Goal: Task Accomplishment & Management: Manage account settings

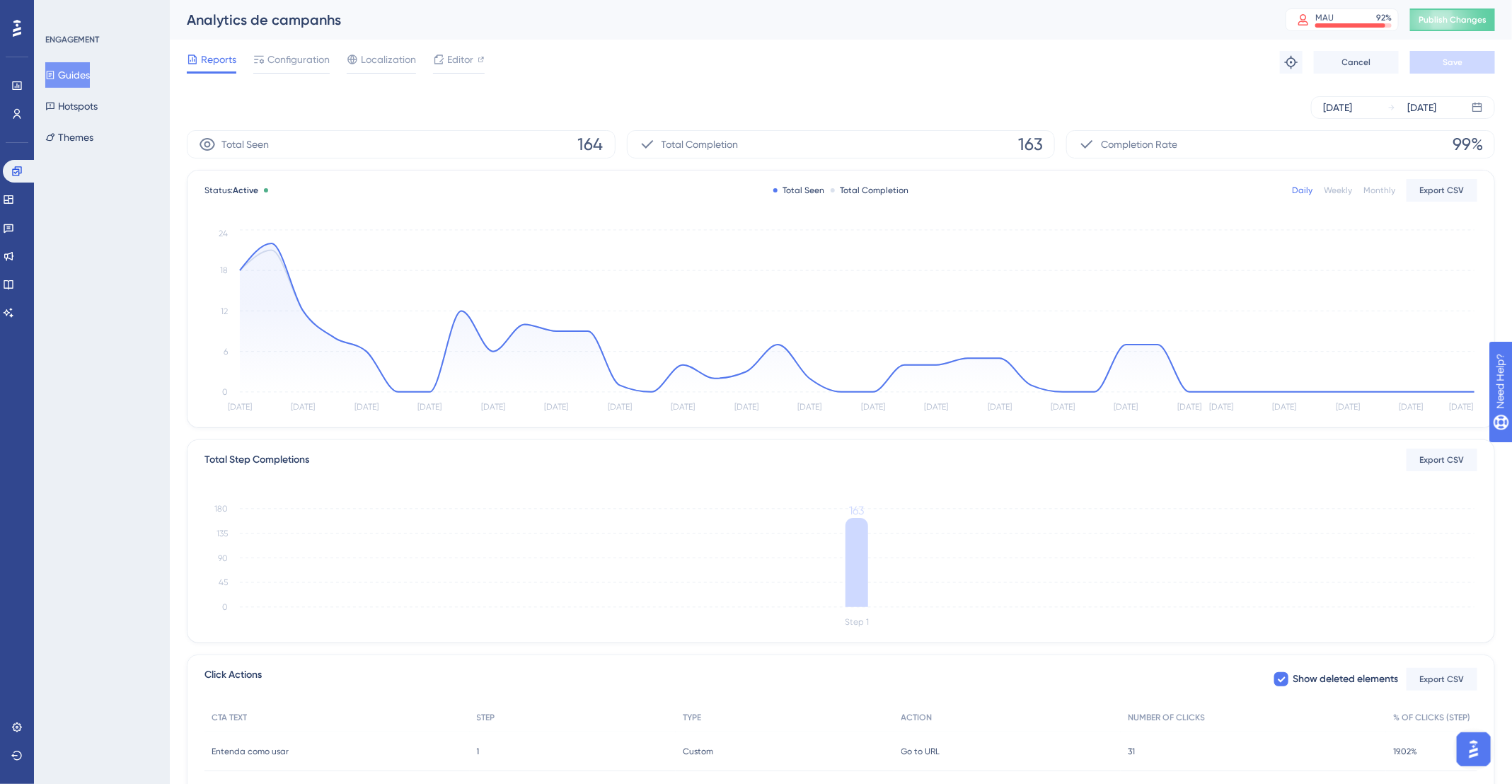
click at [217, 66] on span "Reports" at bounding box center [219, 60] width 35 height 17
click at [70, 76] on button "Guides" at bounding box center [67, 74] width 44 height 25
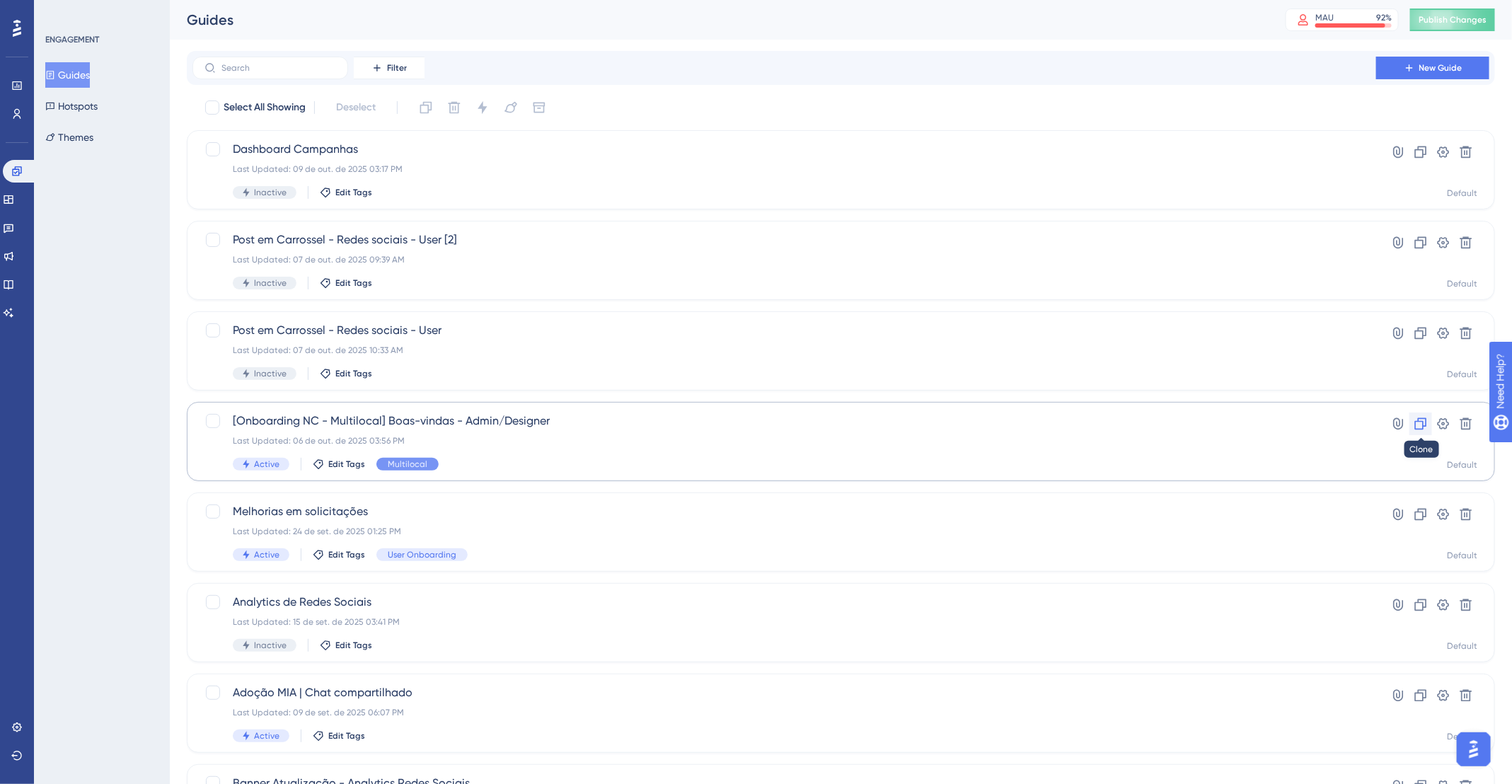
click at [1424, 426] on icon at bounding box center [1422, 425] width 12 height 12
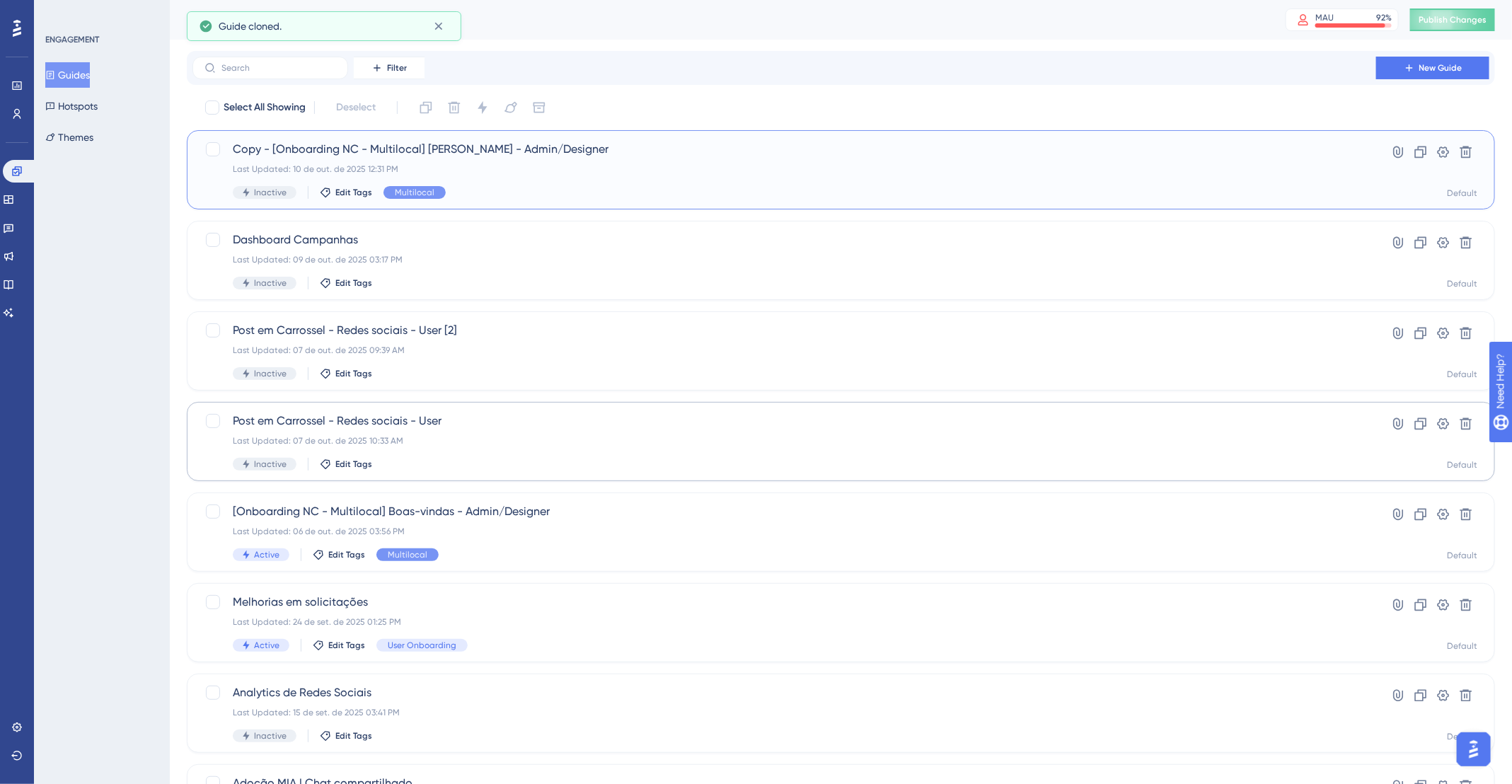
click at [771, 174] on div "Copy - [Onboarding NC - Multilocal] Boas-vindas - Admin/Designer Last Updated: …" at bounding box center [784, 170] width 1103 height 58
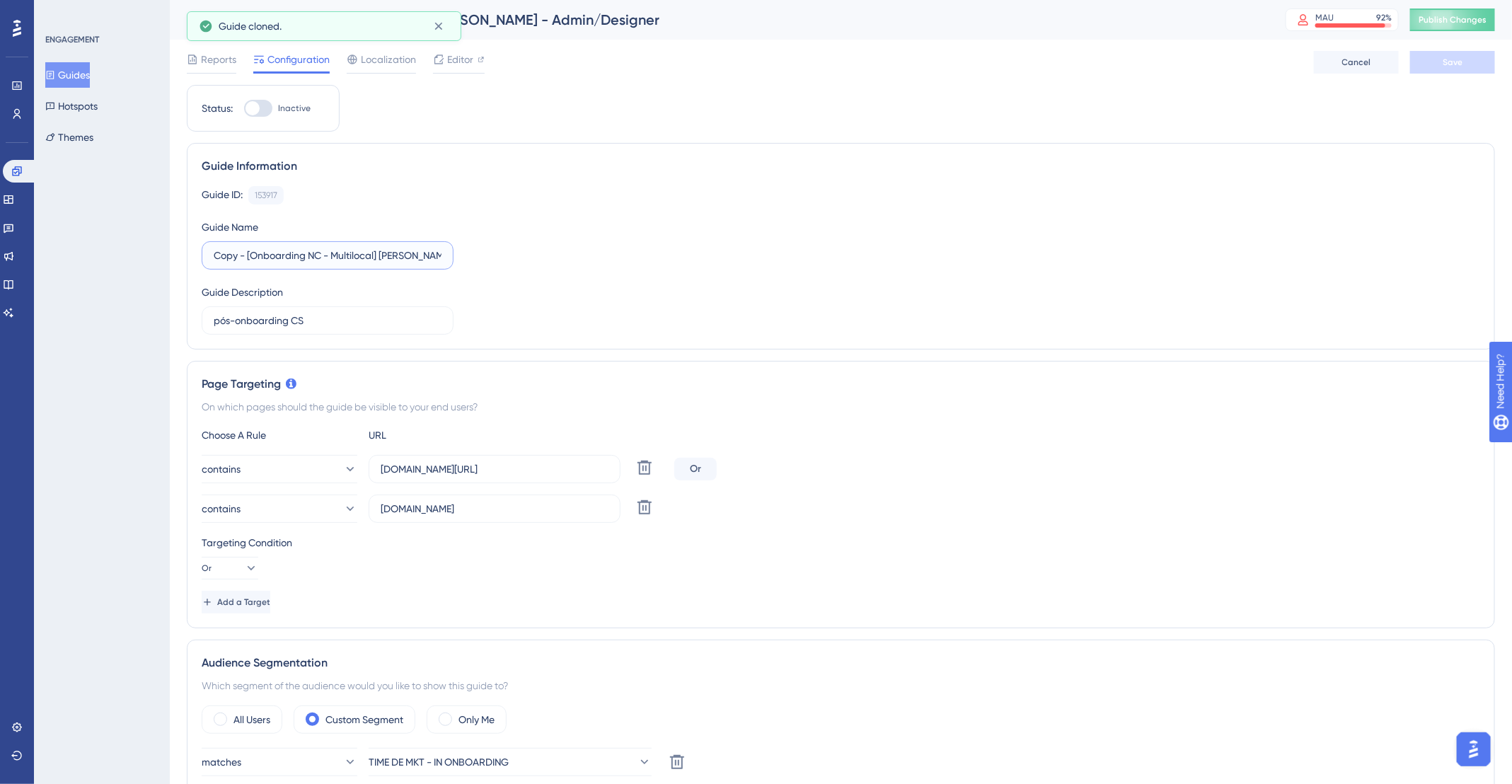
click at [382, 261] on input "Copy - [Onboarding NC - Multilocal] Boas-vindas - Admin/Designer" at bounding box center [327, 255] width 228 height 15
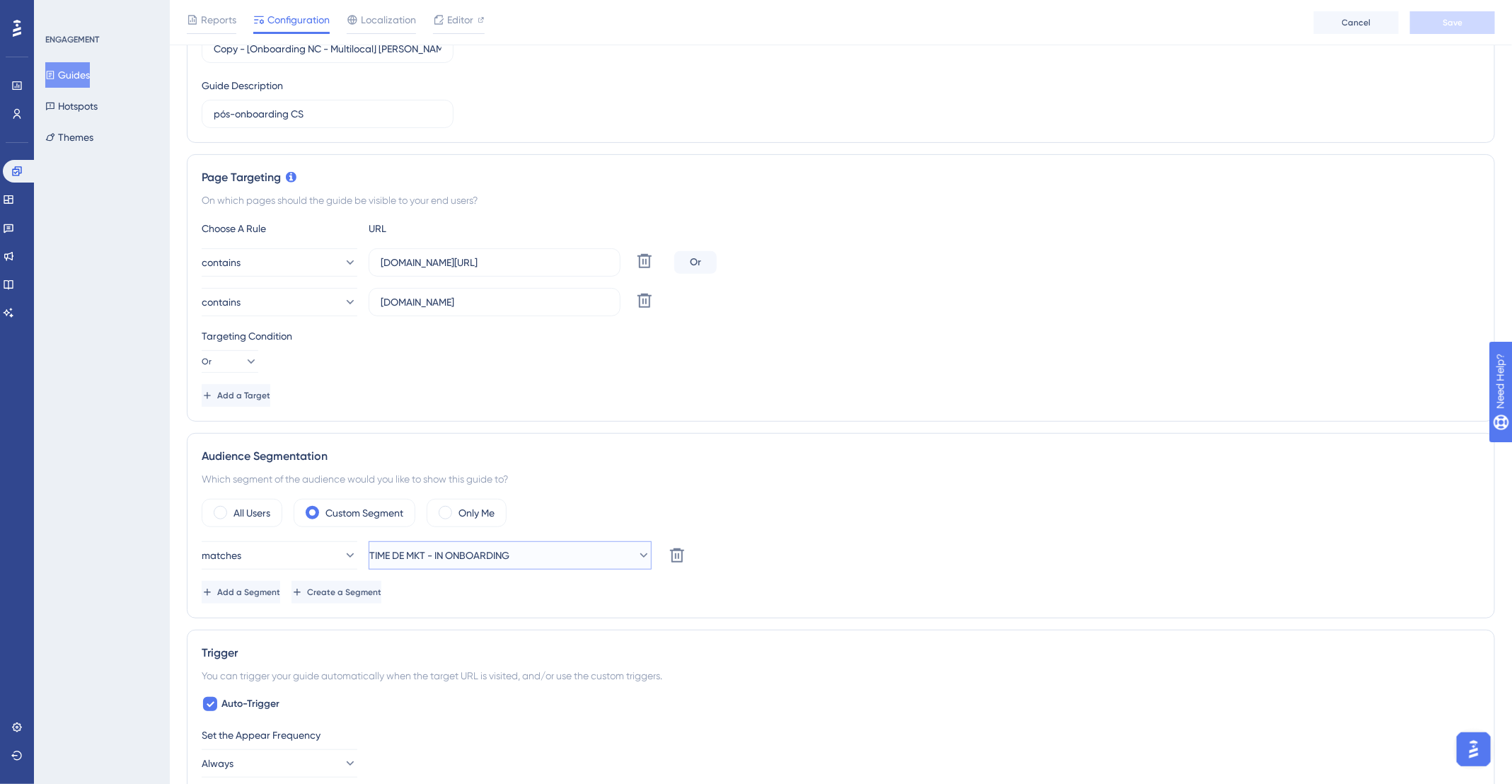
click at [577, 549] on button "TIME DE MKT - IN ONBOARDING" at bounding box center [510, 555] width 283 height 28
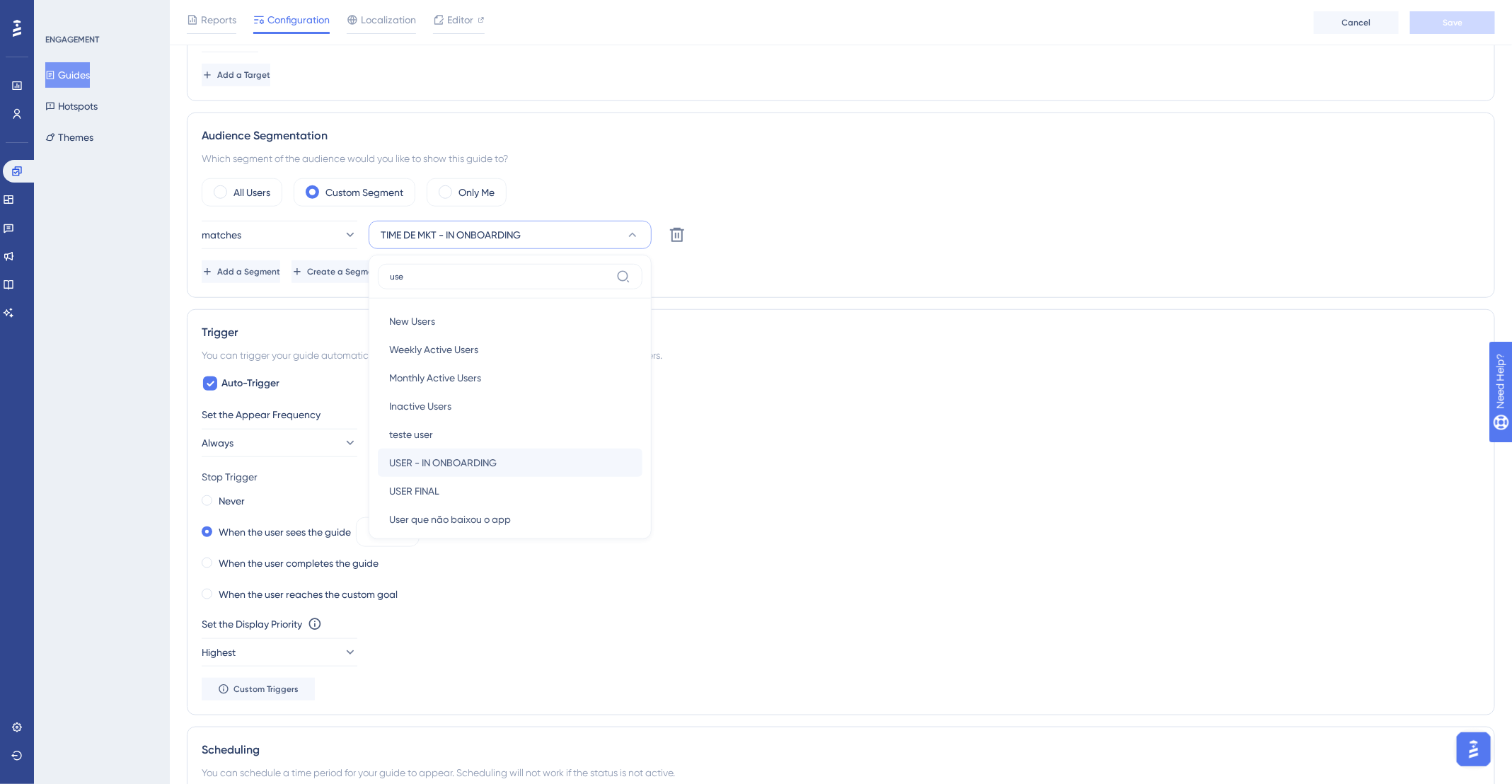
type input "use"
click at [474, 454] on span "USER - IN ONBOARDING" at bounding box center [443, 463] width 108 height 17
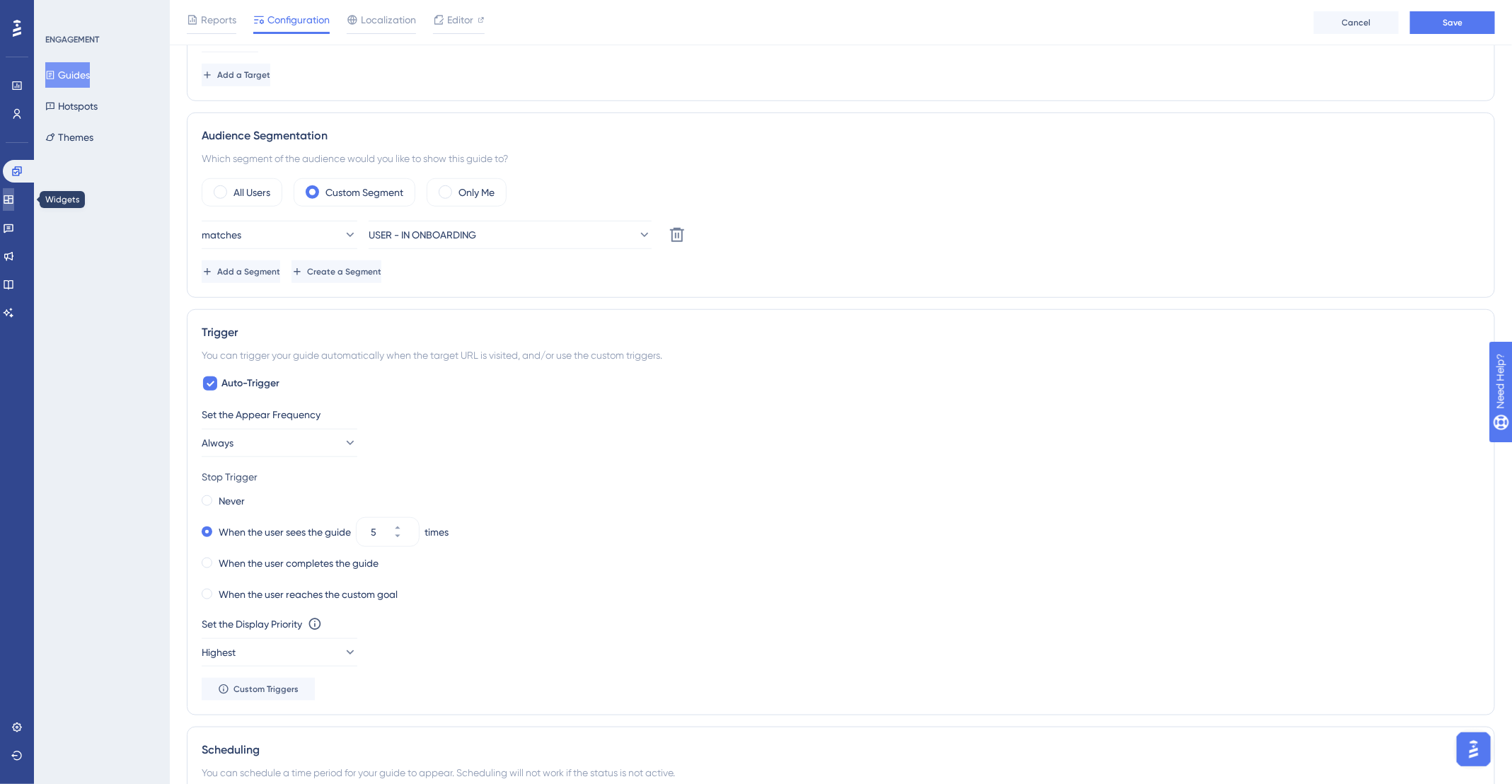
click at [13, 203] on icon at bounding box center [8, 199] width 9 height 8
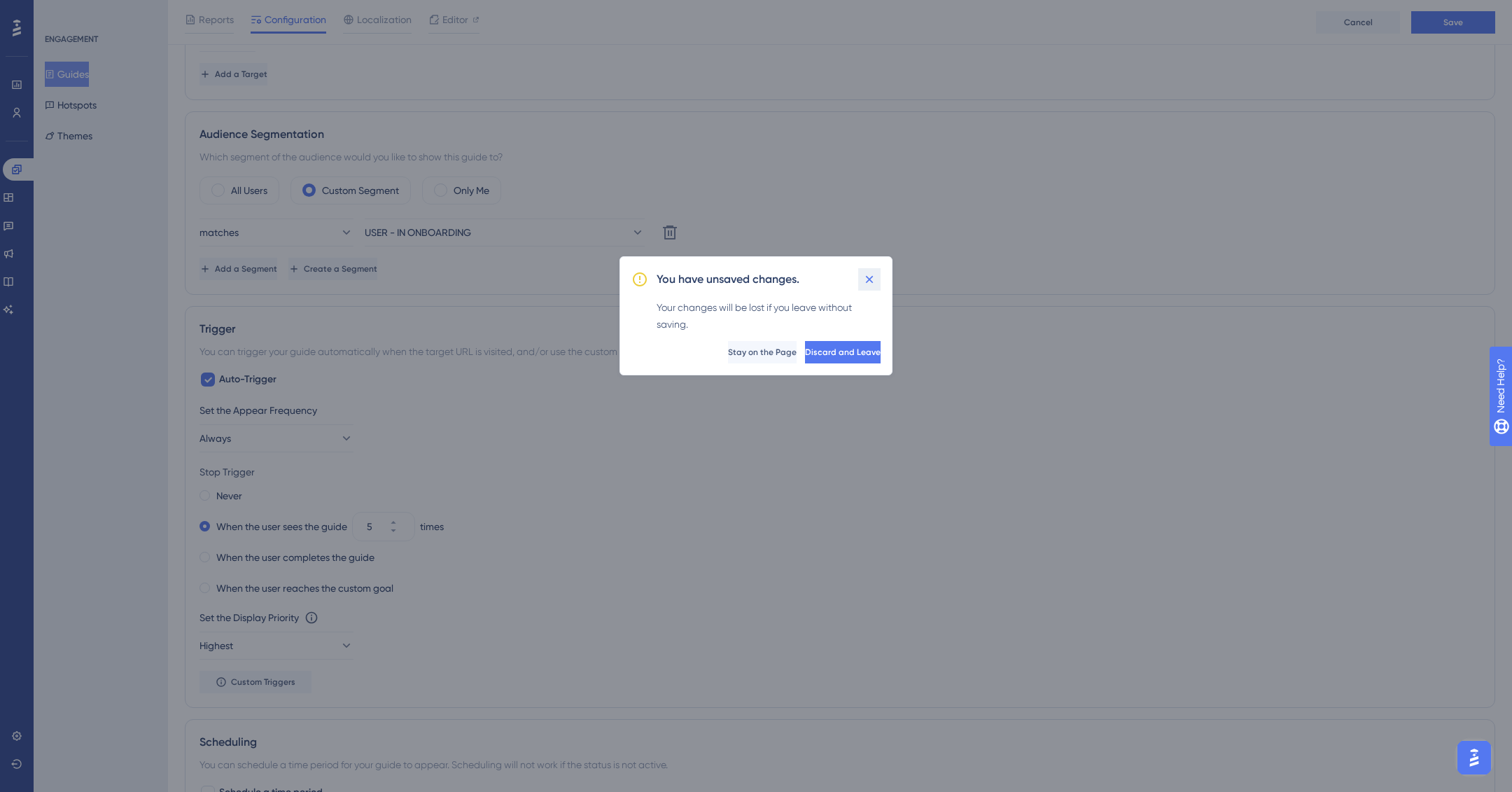
drag, startPoint x: 874, startPoint y: 279, endPoint x: 1238, endPoint y: 187, distance: 375.4
click at [879, 282] on button at bounding box center [870, 279] width 23 height 23
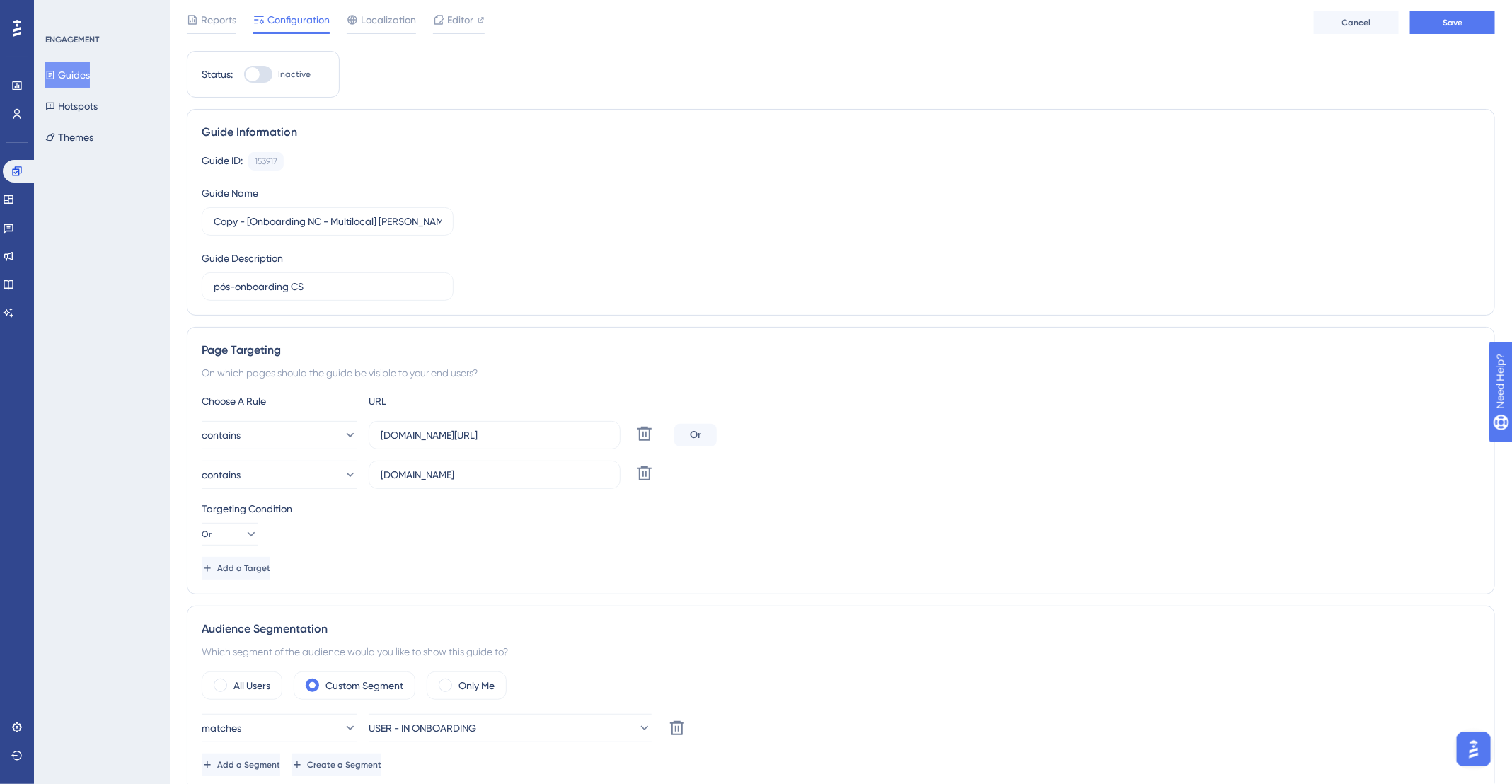
scroll to position [0, 0]
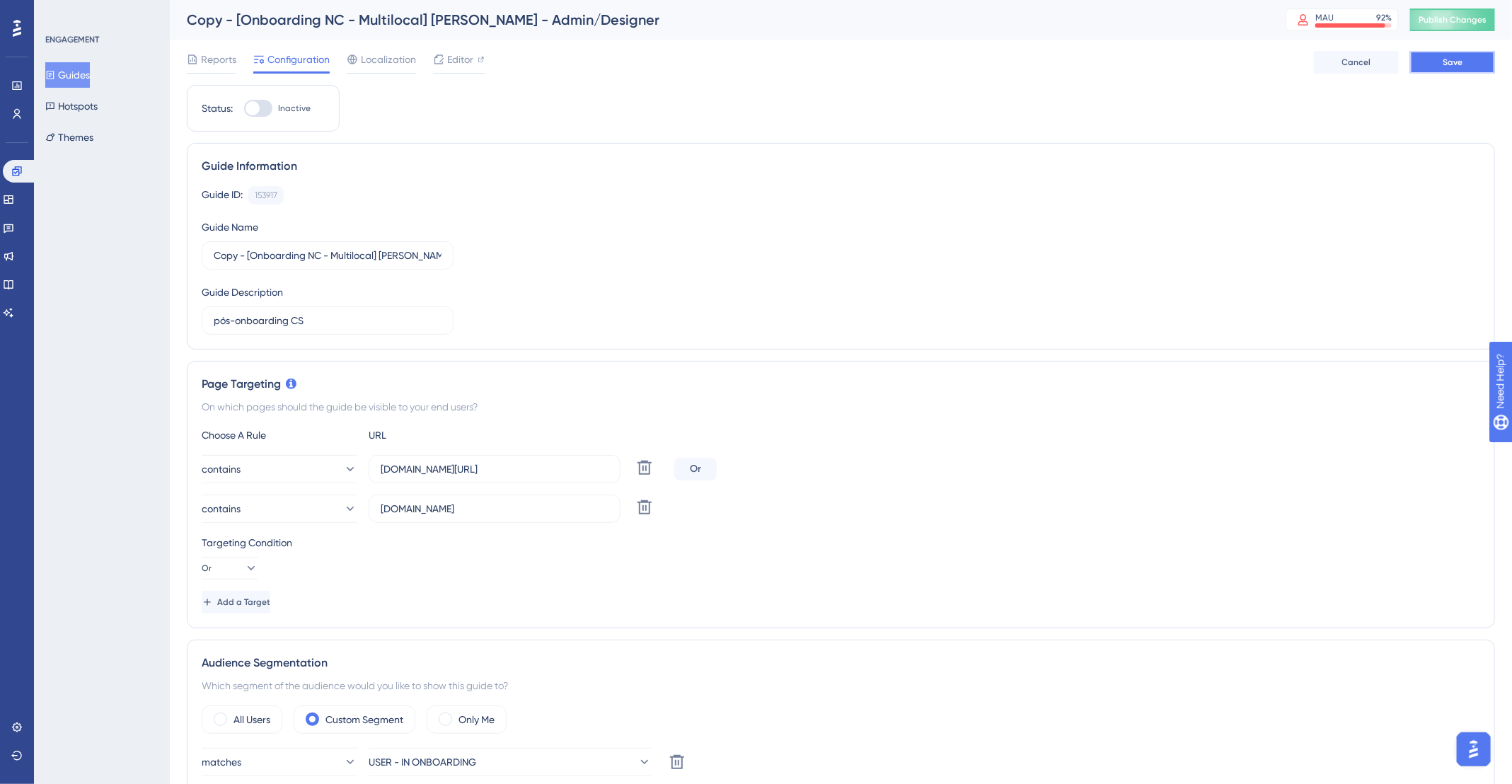
click at [1443, 60] on span "Save" at bounding box center [1453, 62] width 20 height 11
click at [14, 198] on icon at bounding box center [8, 199] width 11 height 11
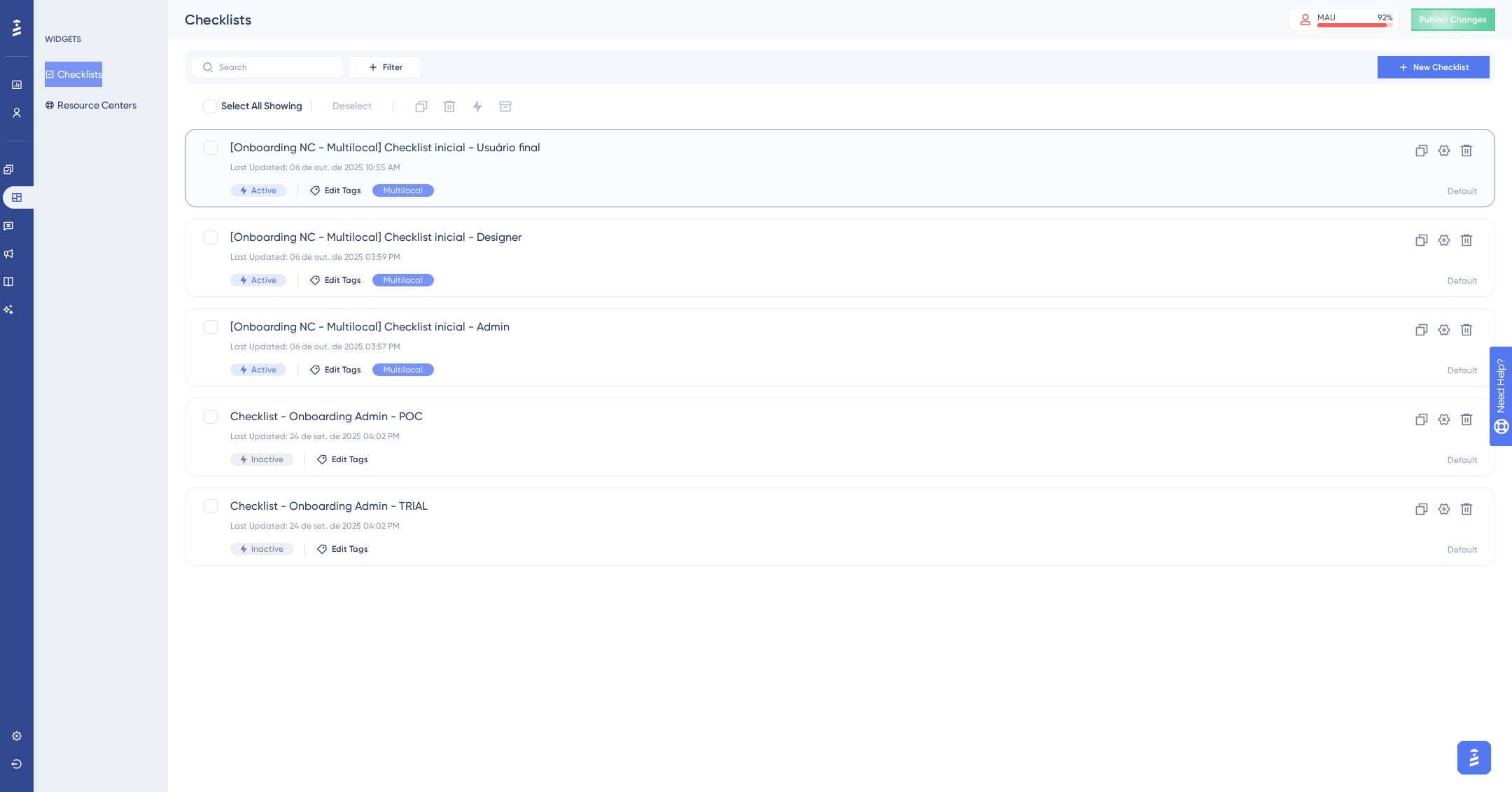
click at [583, 167] on div "Last Updated: 06 de out. de 2025 10:55 AM" at bounding box center [783, 167] width 1107 height 11
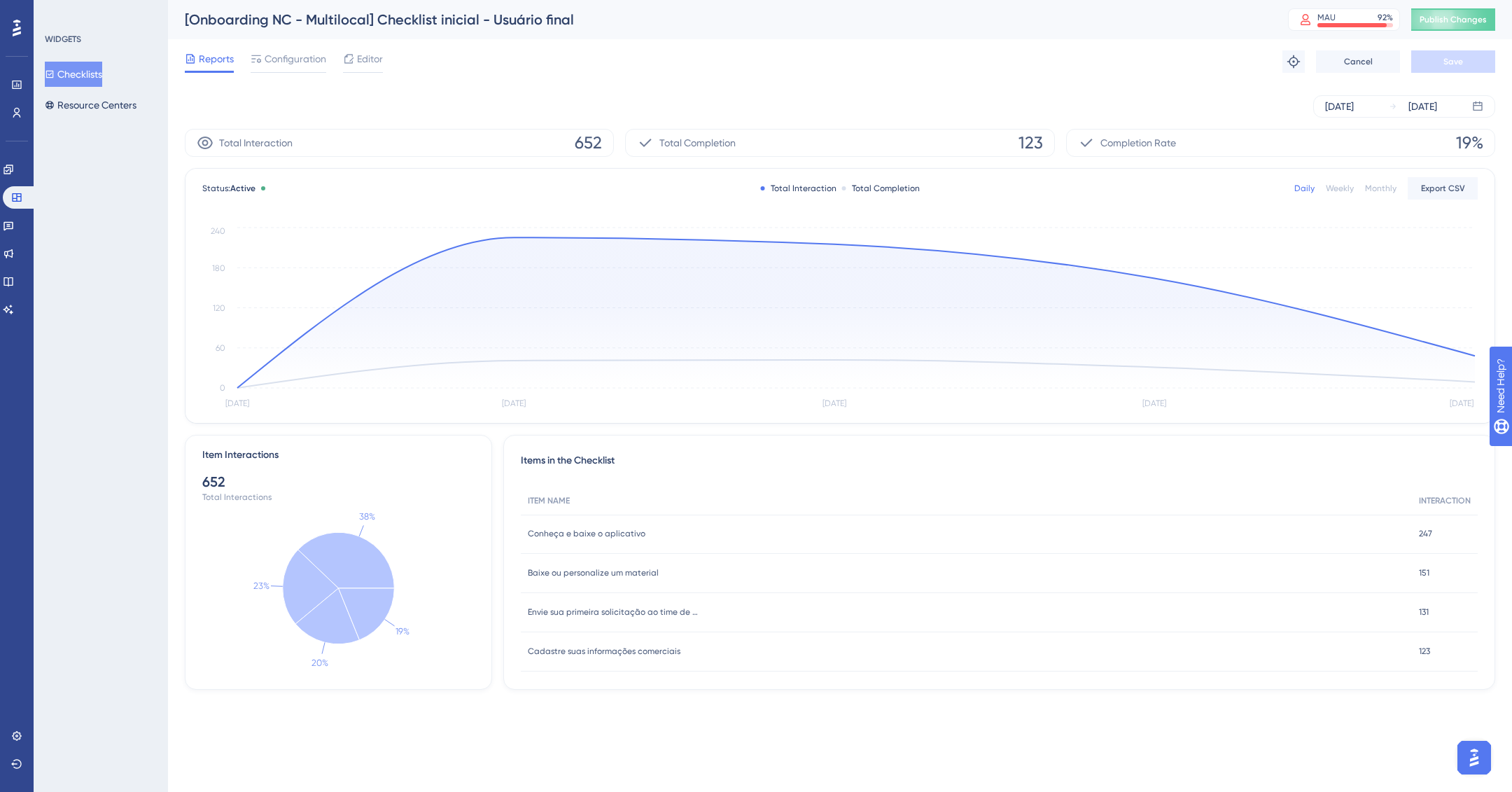
click at [99, 74] on button "Checklists" at bounding box center [73, 73] width 58 height 25
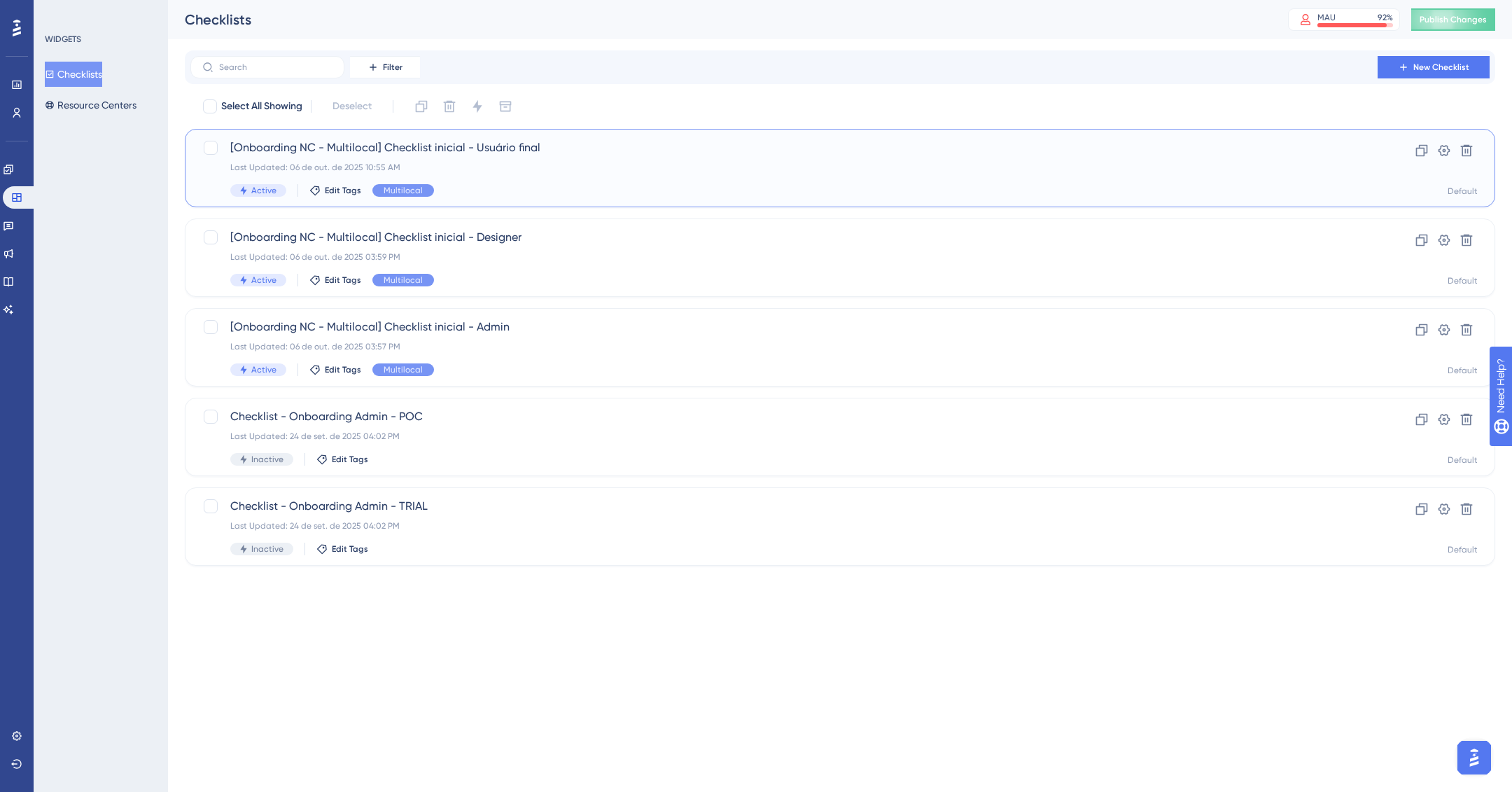
click at [655, 163] on div "Last Updated: 06 de out. de 2025 10:55 AM" at bounding box center [783, 167] width 1107 height 11
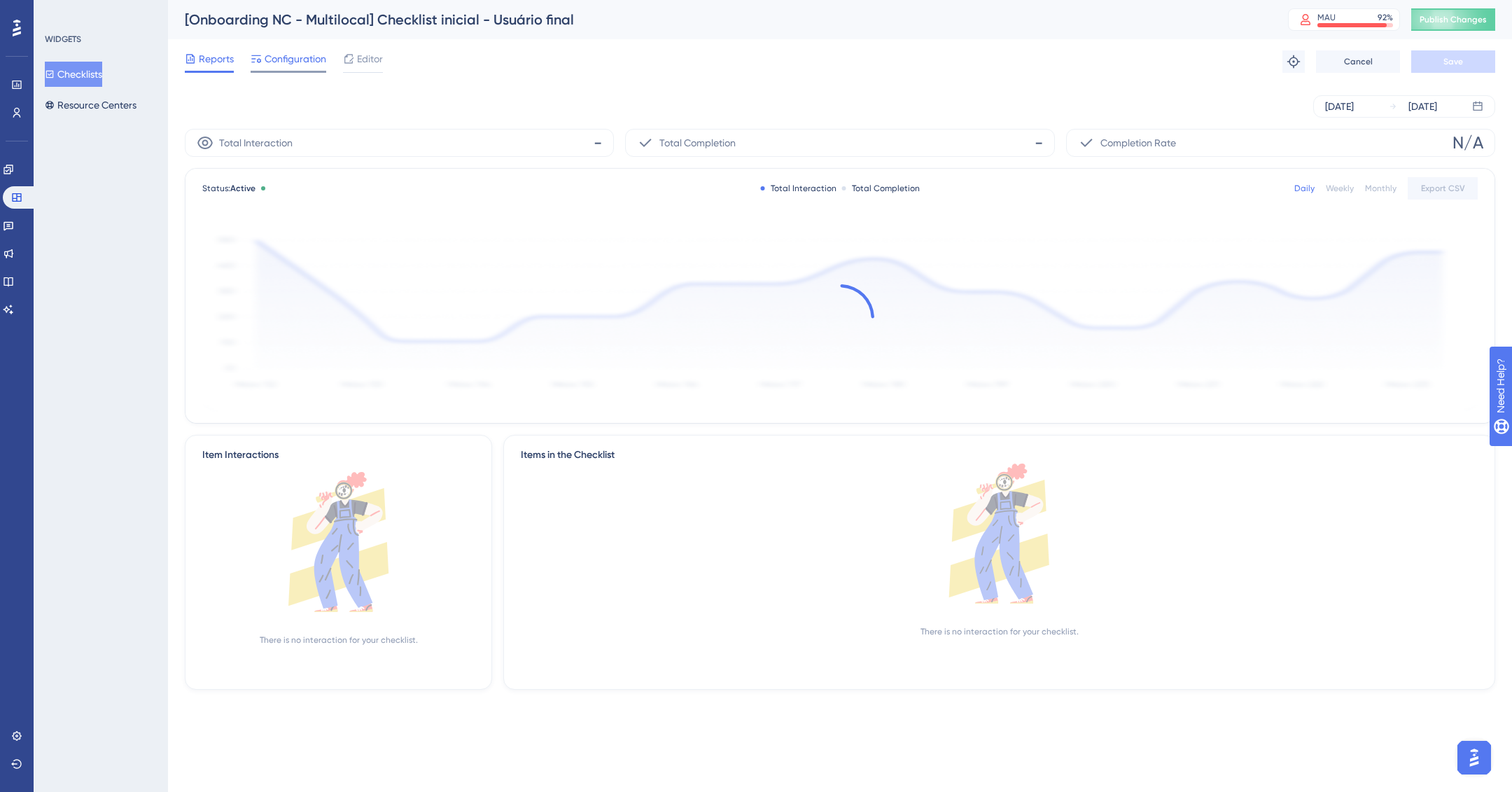
click at [285, 61] on span "Configuration" at bounding box center [295, 59] width 61 height 17
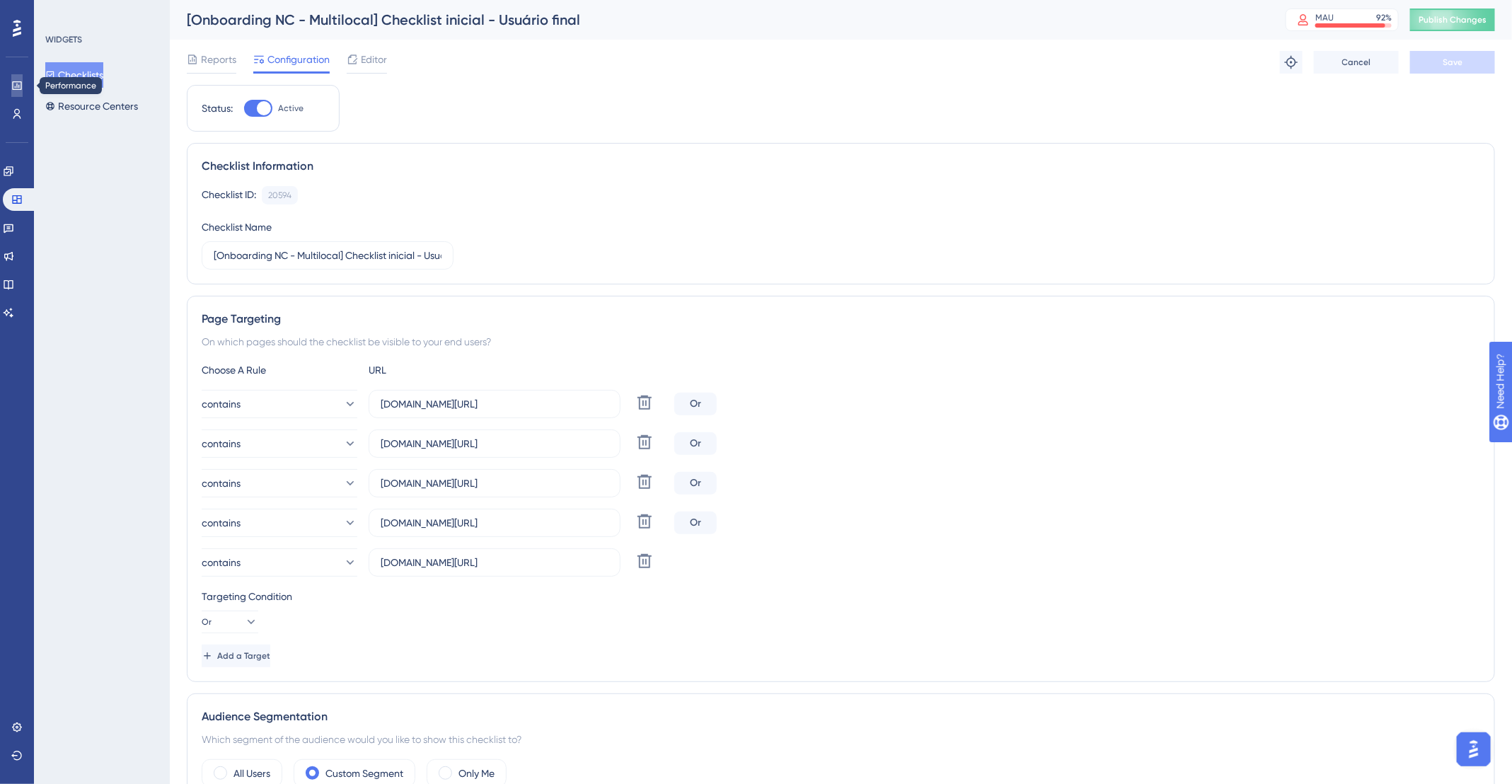
click at [21, 81] on icon at bounding box center [17, 86] width 11 height 11
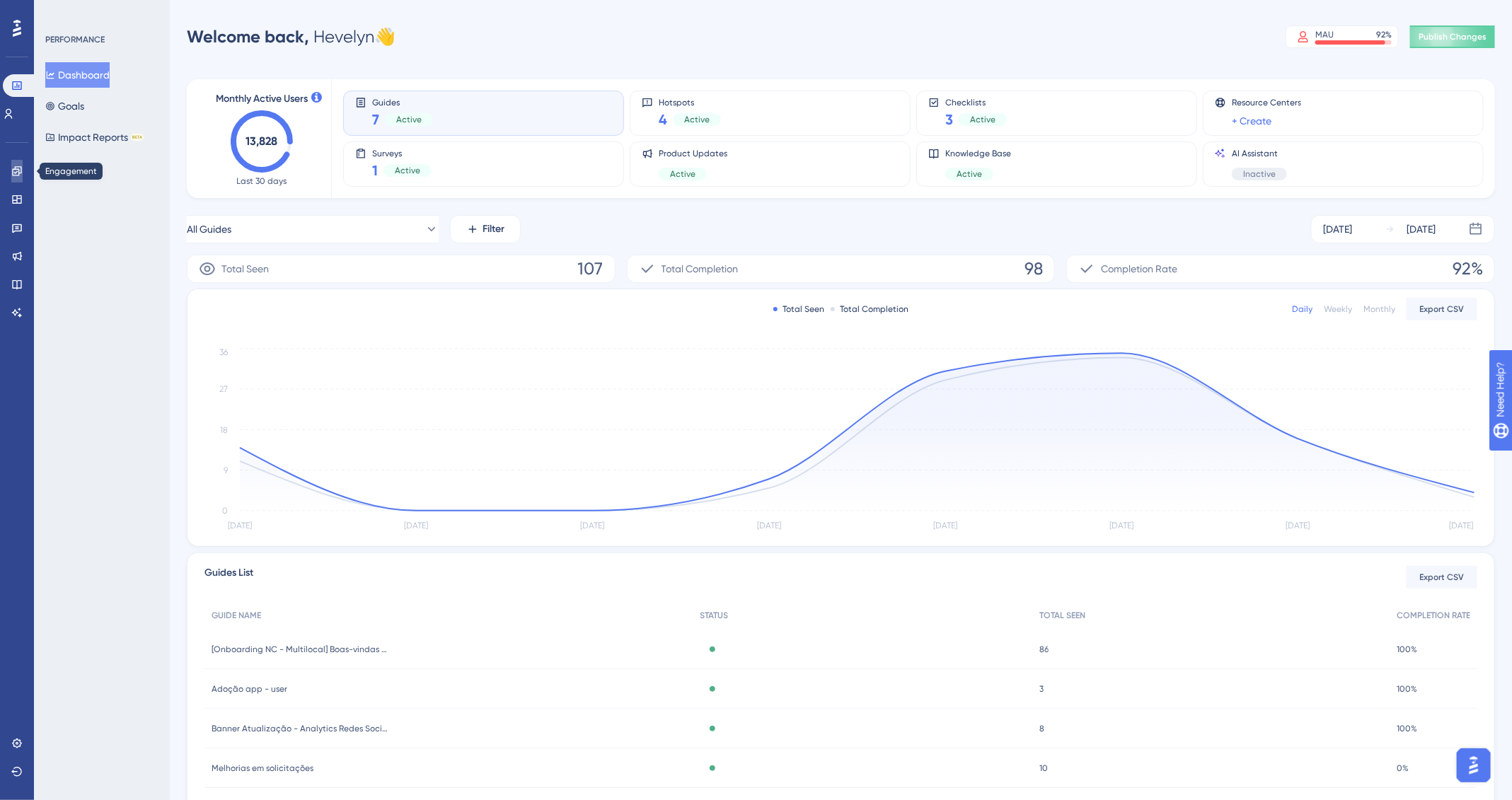
click at [19, 173] on icon at bounding box center [17, 171] width 9 height 9
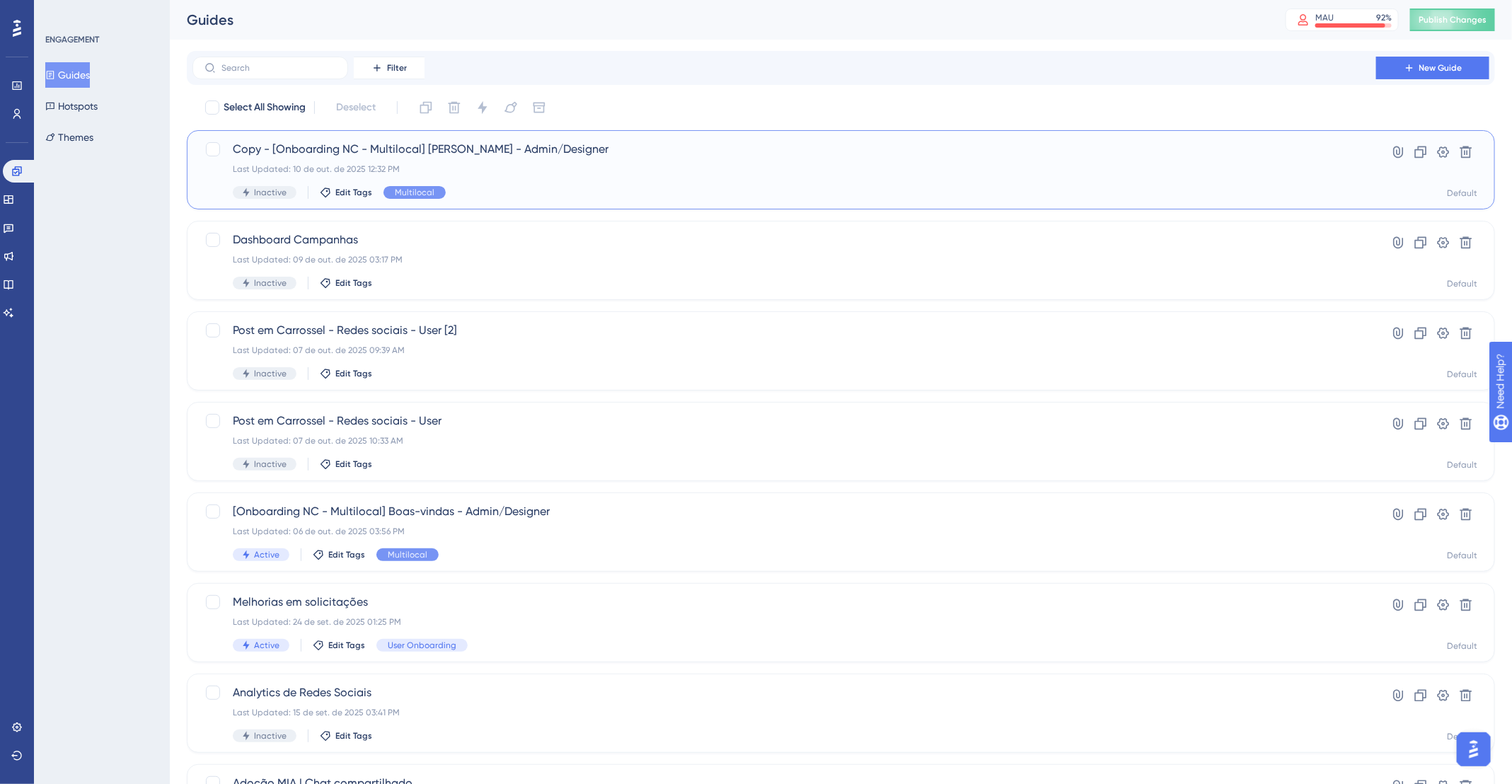
click at [617, 167] on div "Last Updated: 10 de out. de 2025 12:32 PM" at bounding box center [784, 169] width 1103 height 11
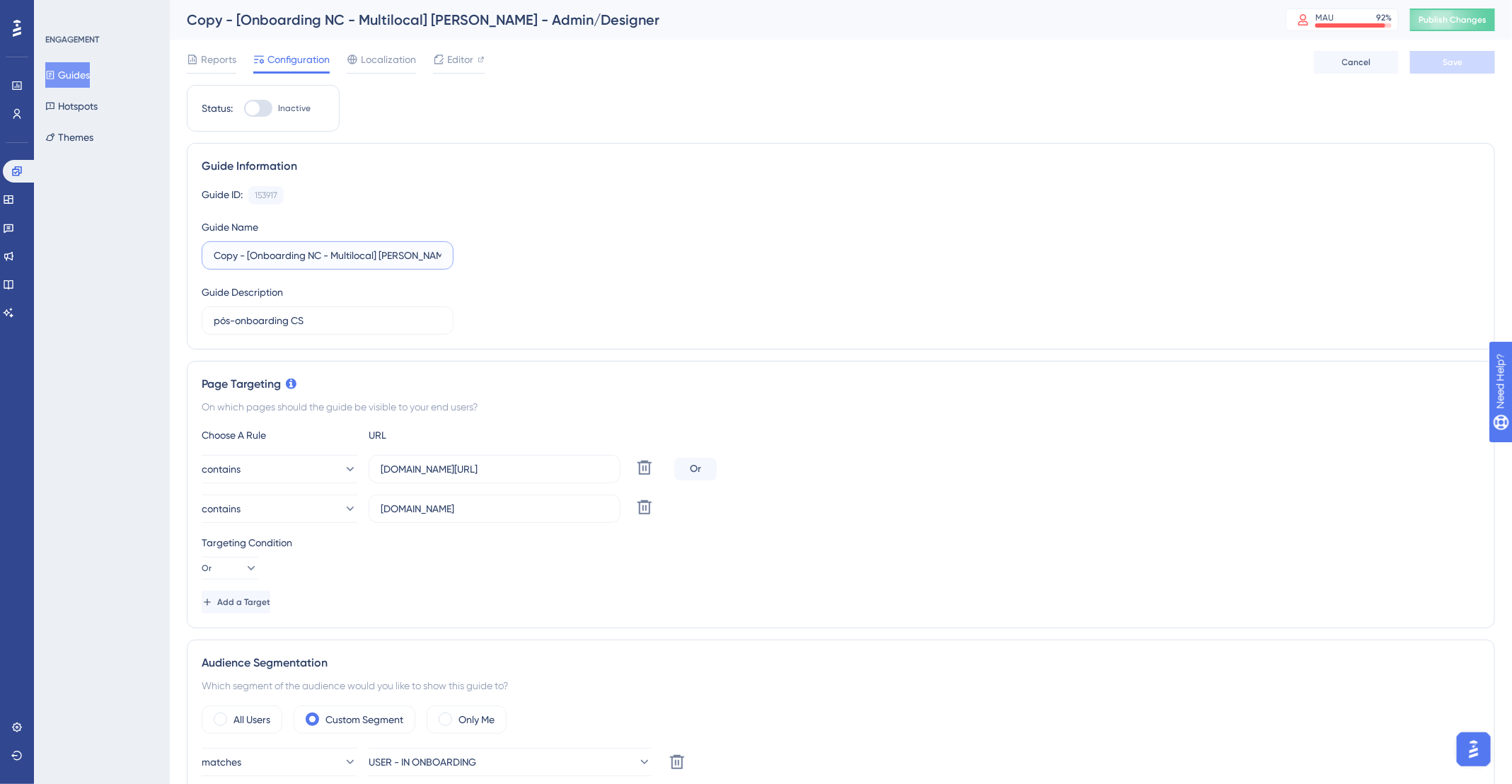
drag, startPoint x: 248, startPoint y: 252, endPoint x: 203, endPoint y: 254, distance: 45.0
click at [203, 254] on label "Copy - [Onboarding NC - Multilocal] Boas-vindas - Admin/Designer" at bounding box center [327, 255] width 252 height 28
click at [415, 254] on input "[Onboarding NC - Multilocal] Boas-vindas - Admin/Designer" at bounding box center [327, 255] width 228 height 15
click at [415, 253] on input "[Onboarding NC - Multilocal] Boas-vindas - Admin/Designer" at bounding box center [327, 255] width 228 height 15
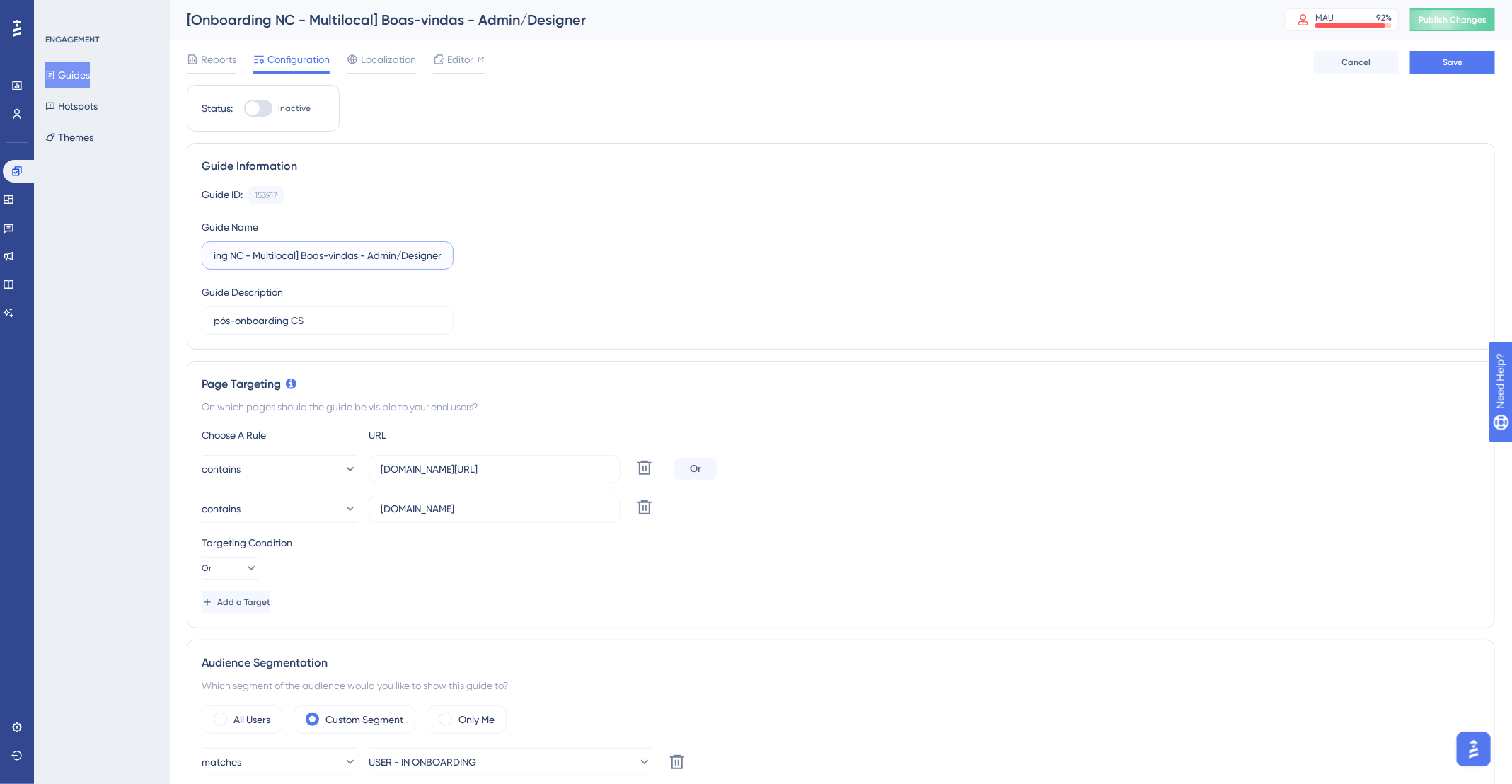
drag, startPoint x: 415, startPoint y: 253, endPoint x: 533, endPoint y: 262, distance: 118.3
click at [533, 262] on div "Guide ID: 153917 Copy Guide Name [Onboarding NC - Multilocal] Boas-vindas - Adm…" at bounding box center [841, 260] width 1279 height 148
click at [412, 255] on input "[Onboarding NC - Multilocal] Boas-vindas -User" at bounding box center [327, 255] width 228 height 15
type input "[Onboarding NC - Multilocal] Boas-vindas - User"
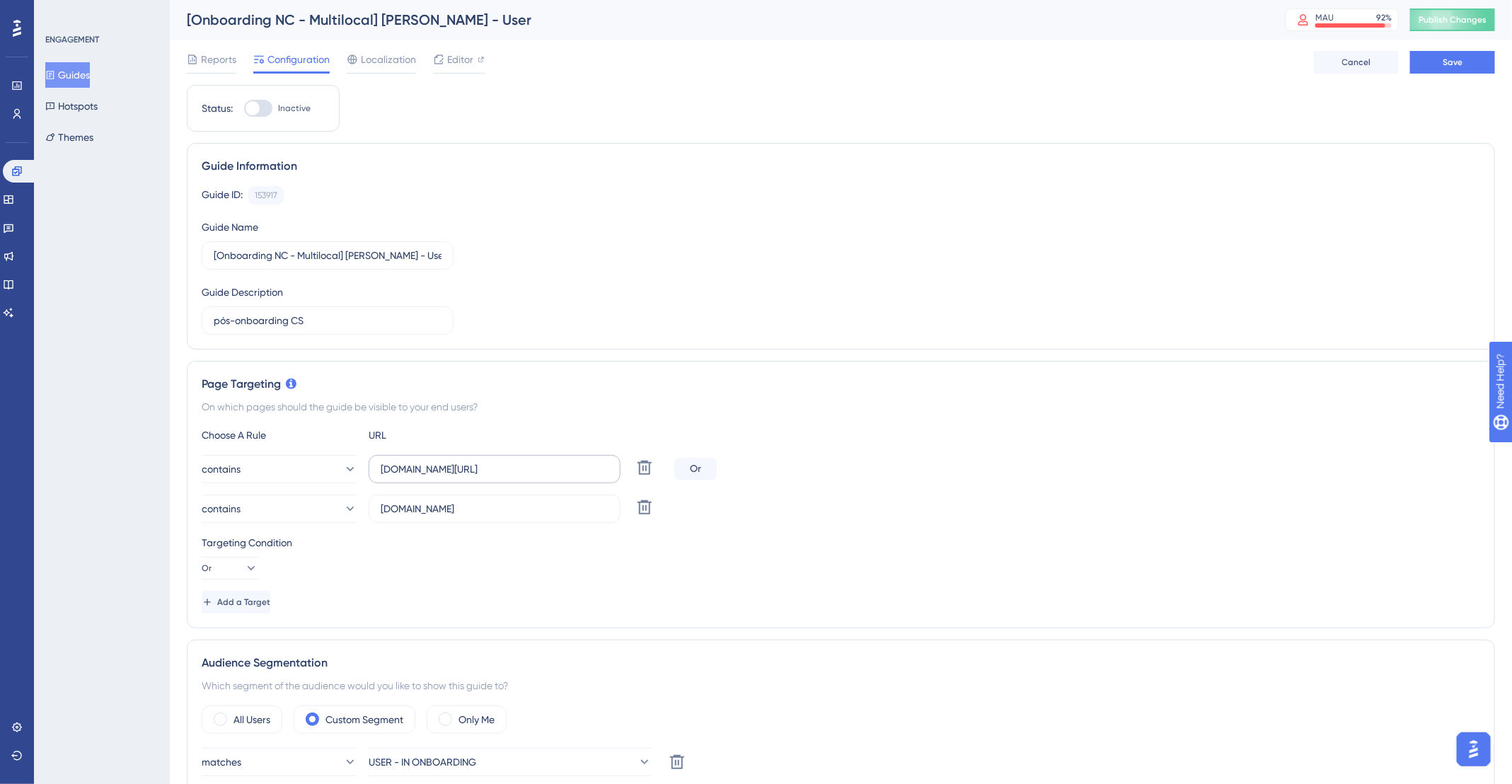
click at [507, 477] on label "app.deskfy.io/home" at bounding box center [494, 469] width 252 height 28
click at [507, 477] on input "app.deskfy.io/home" at bounding box center [495, 469] width 228 height 15
click at [507, 477] on label "app.deskfy.io/home" at bounding box center [494, 469] width 252 height 28
click at [507, 477] on input "app.deskfy.io/home" at bounding box center [495, 469] width 228 height 15
click at [507, 477] on label "app.deskfy.io/home" at bounding box center [494, 469] width 252 height 28
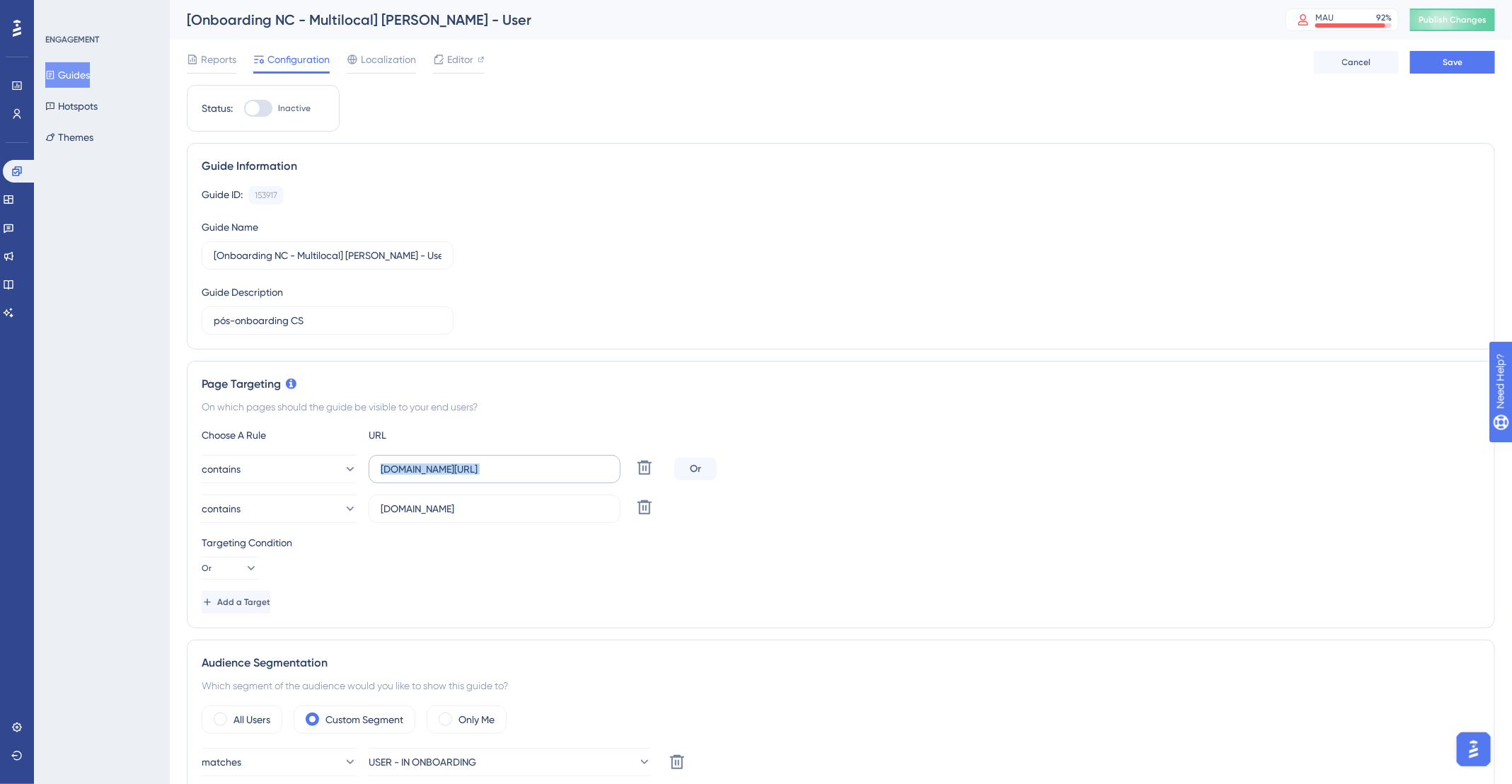
click at [507, 477] on input "app.deskfy.io/home" at bounding box center [495, 469] width 228 height 15
click at [509, 473] on input "app.deskfy.io/home" at bounding box center [495, 469] width 228 height 15
paste input "https://app.deskfy.io/arts/user/"
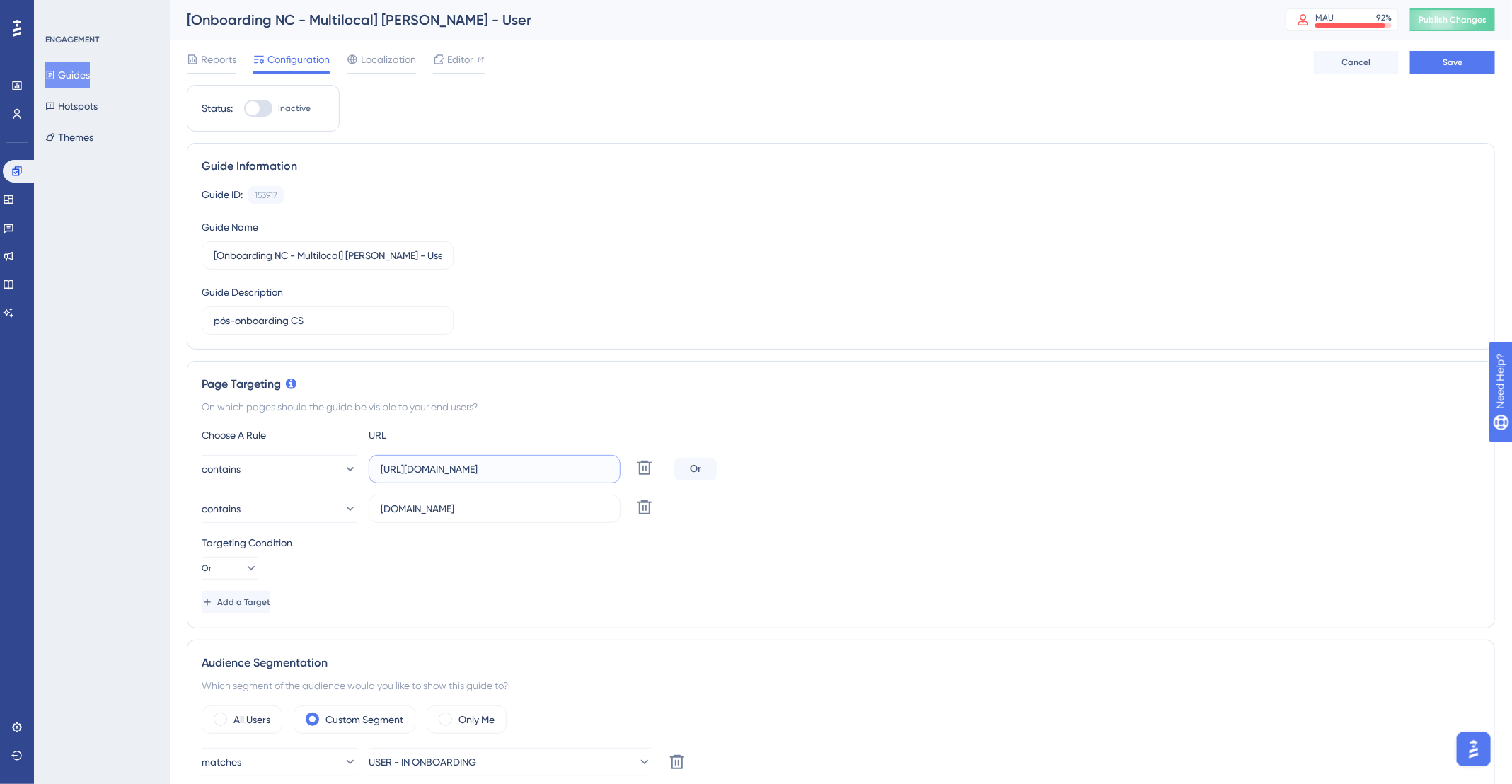
type input "https://app.deskfy.io/arts/user/"
click at [994, 524] on div "Choose A Rule URL contains https://app.deskfy.io/arts/user/ Delete Or contains …" at bounding box center [841, 520] width 1279 height 187
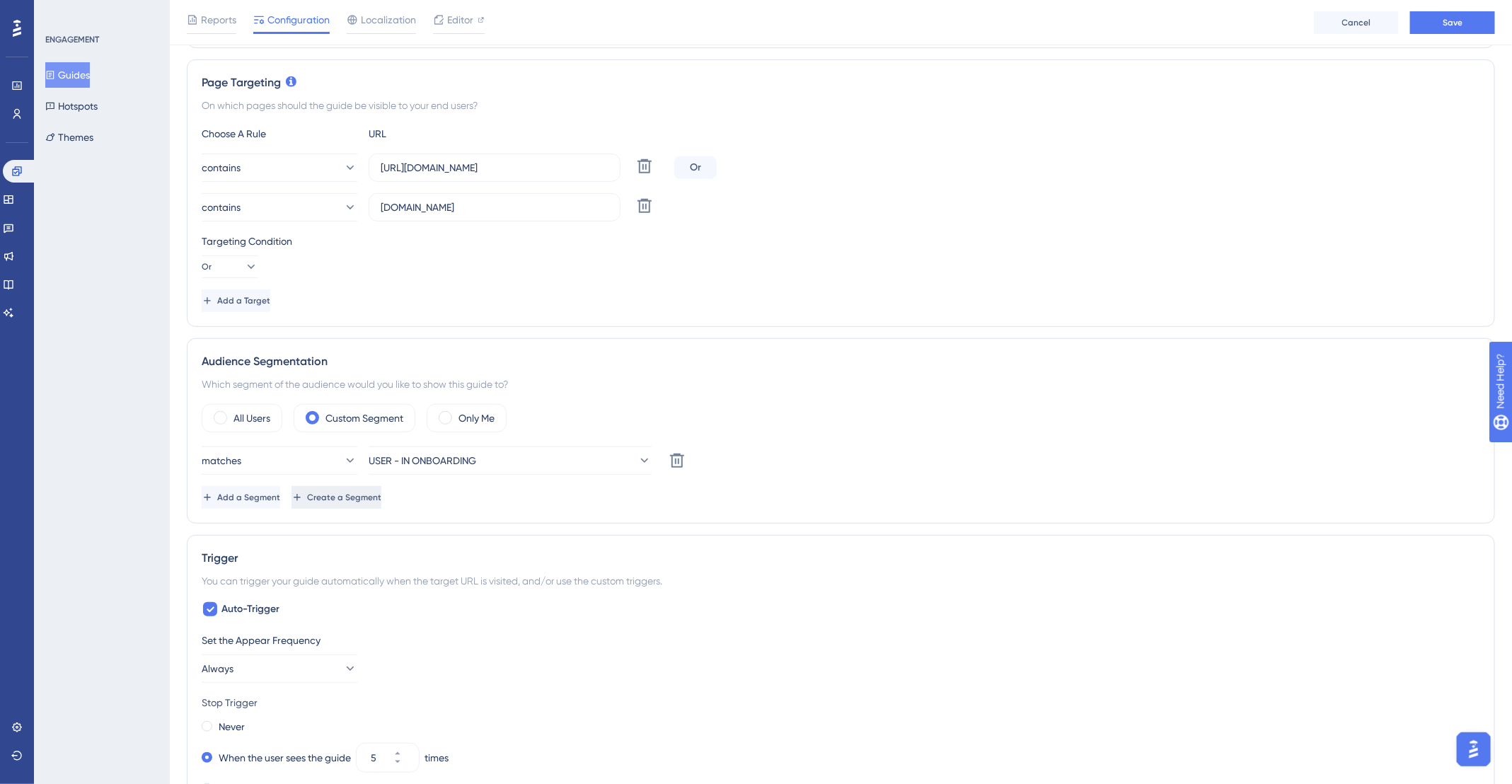
scroll to position [438, 0]
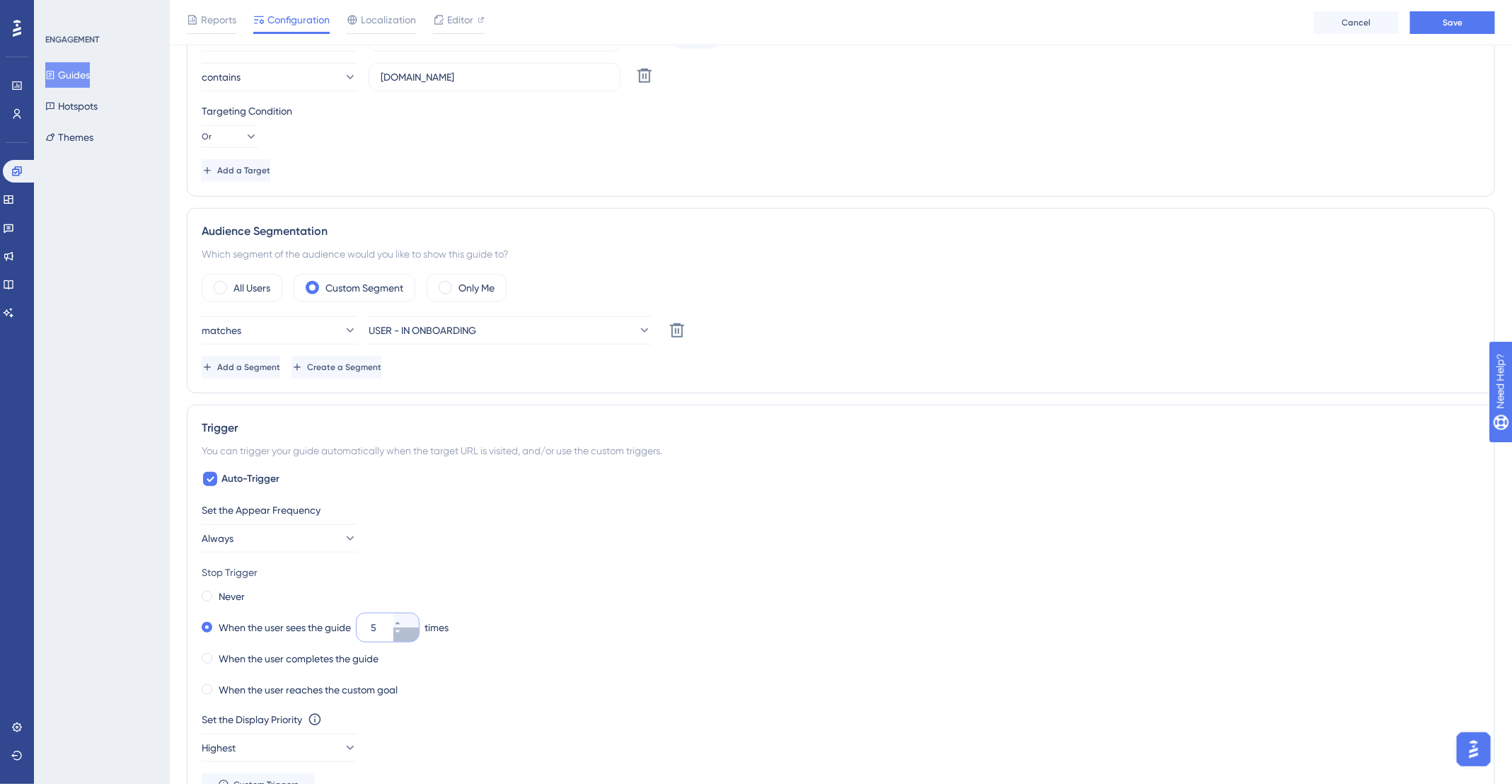
click at [402, 629] on icon at bounding box center [397, 631] width 8 height 8
click at [402, 630] on icon at bounding box center [397, 631] width 8 height 8
type input "3"
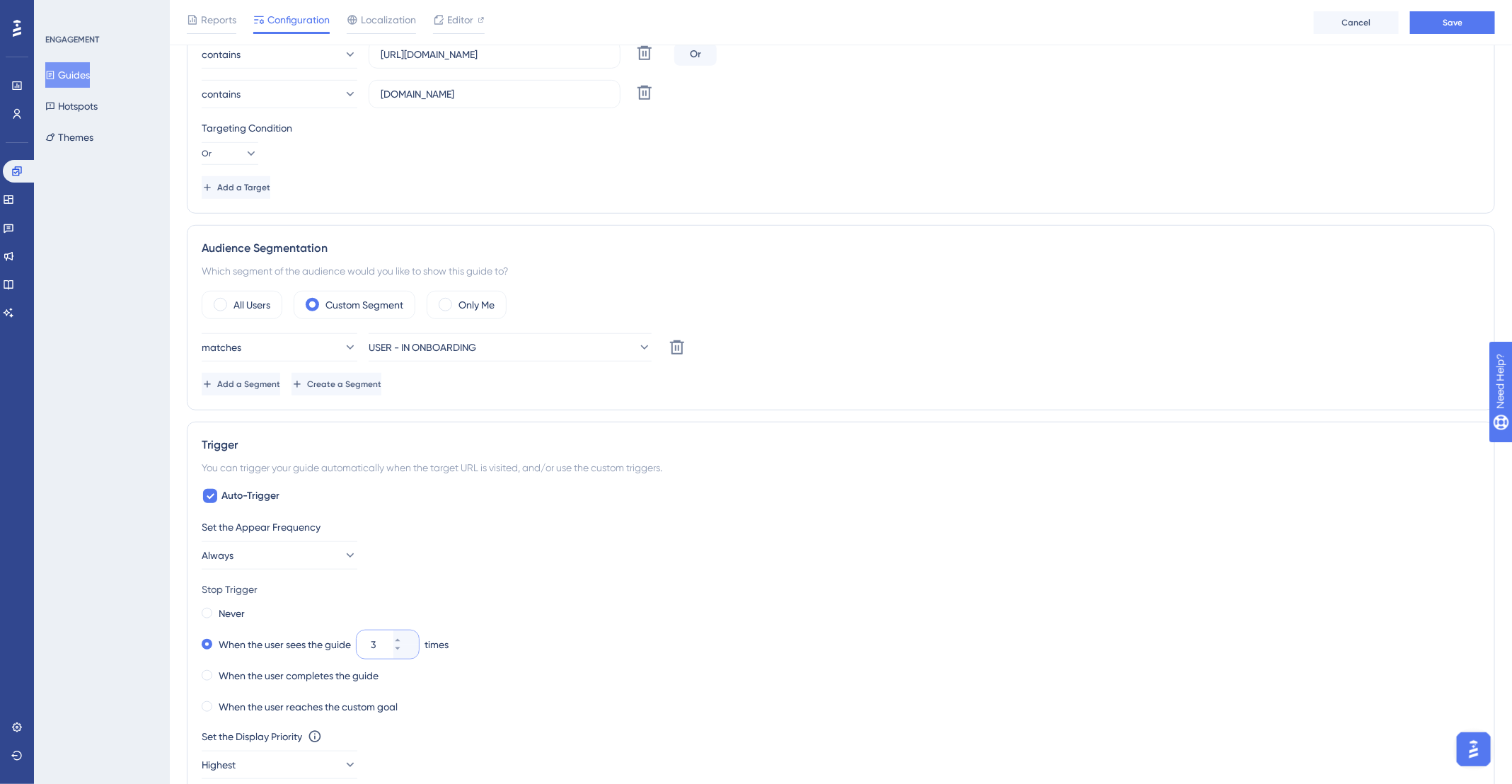
scroll to position [0, 0]
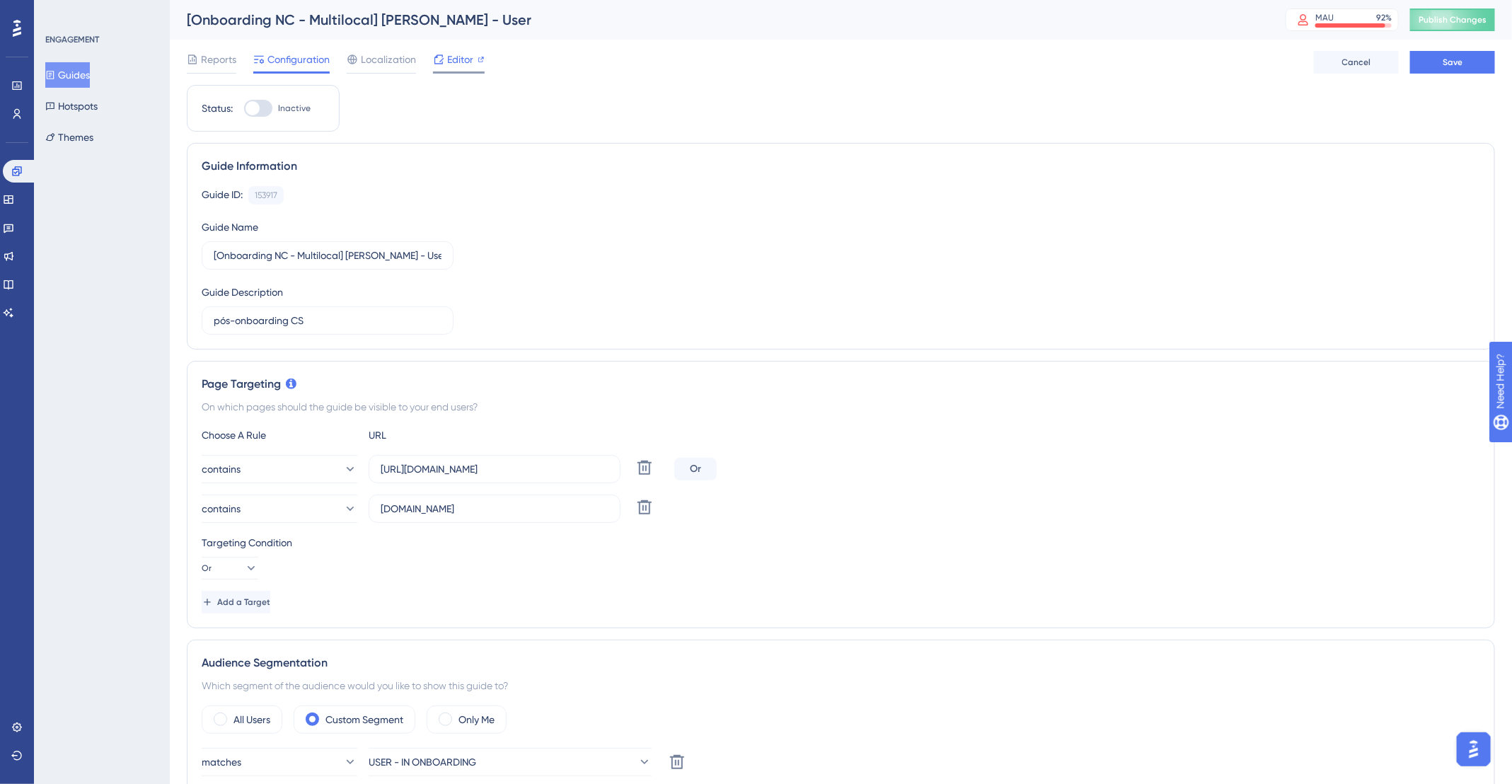
click at [455, 63] on span "Editor" at bounding box center [461, 60] width 26 height 17
click at [1427, 61] on button "Save" at bounding box center [1452, 63] width 85 height 23
click at [85, 79] on button "Guides" at bounding box center [67, 74] width 44 height 25
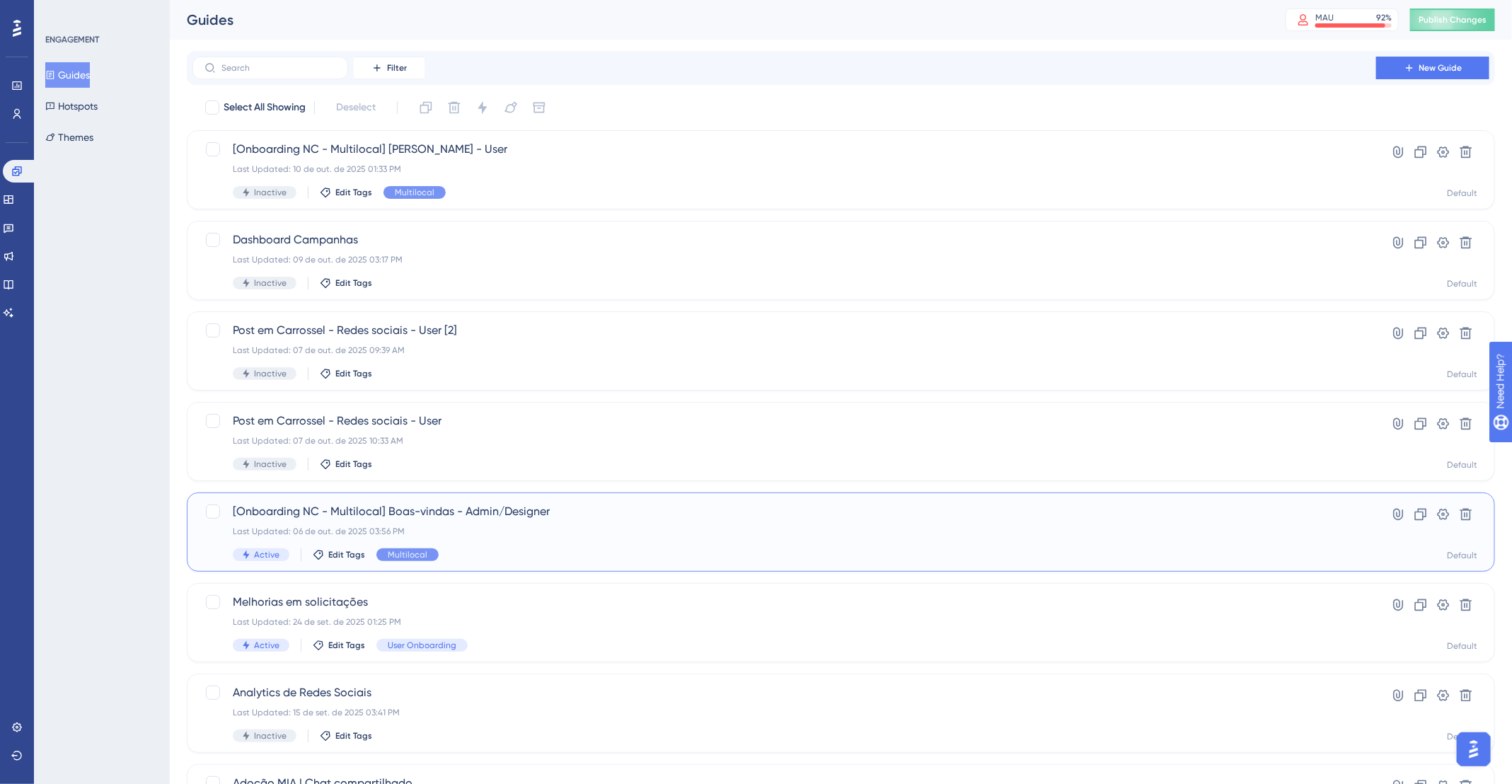
click at [540, 516] on span "[Onboarding NC - Multilocal] Boas-vindas - Admin/Designer" at bounding box center [784, 512] width 1103 height 17
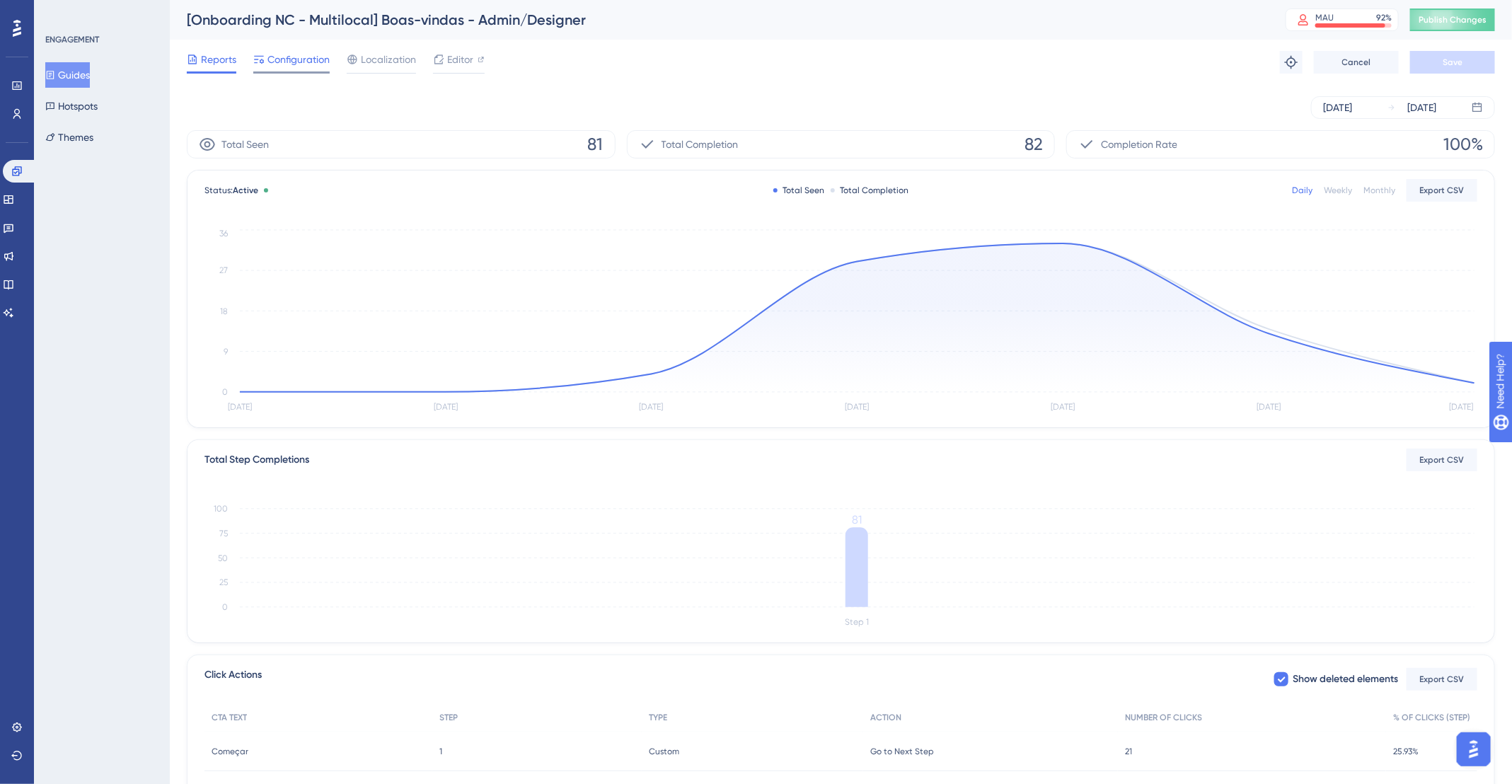
click at [272, 54] on span "Configuration" at bounding box center [298, 60] width 62 height 17
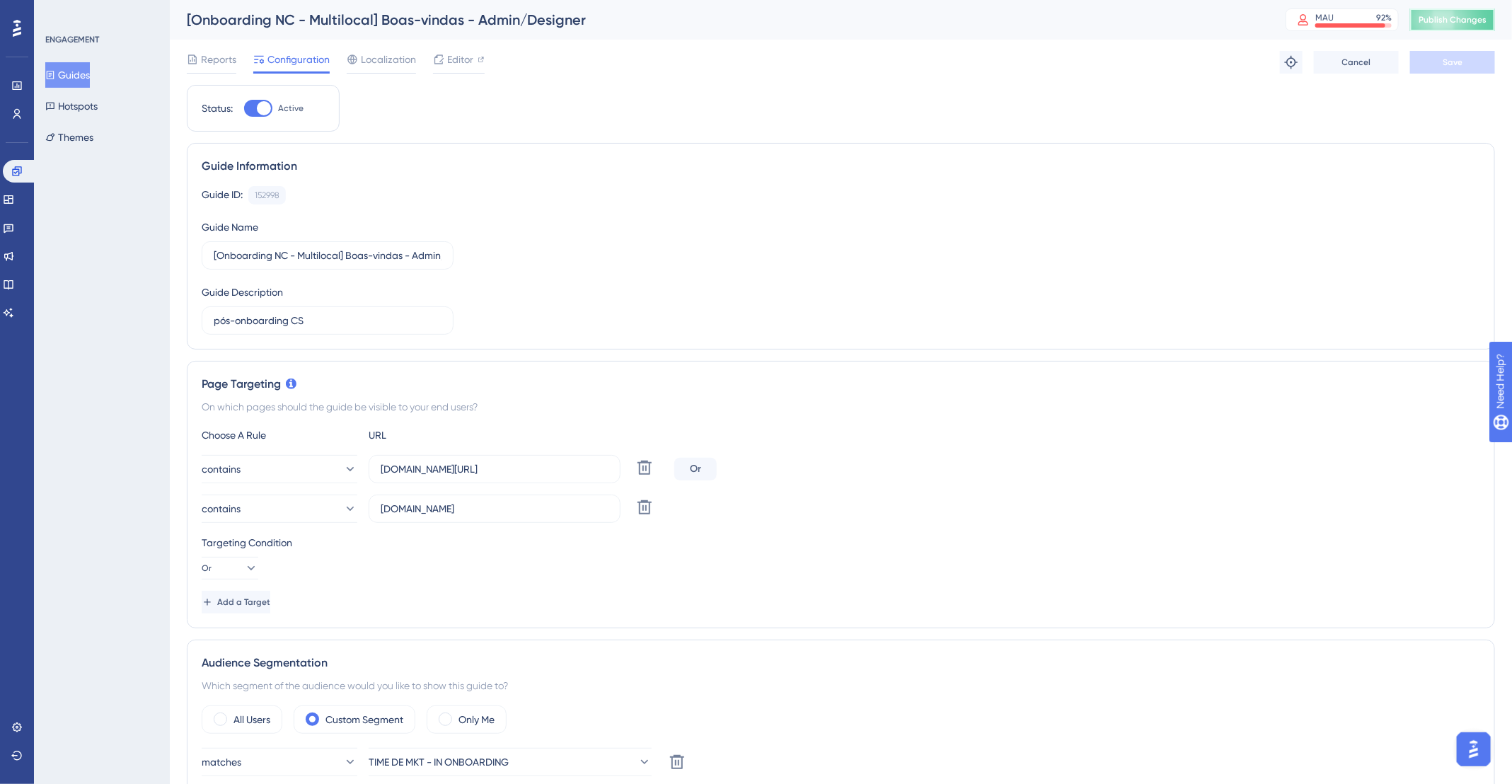
click at [1459, 28] on button "Publish Changes" at bounding box center [1452, 20] width 85 height 23
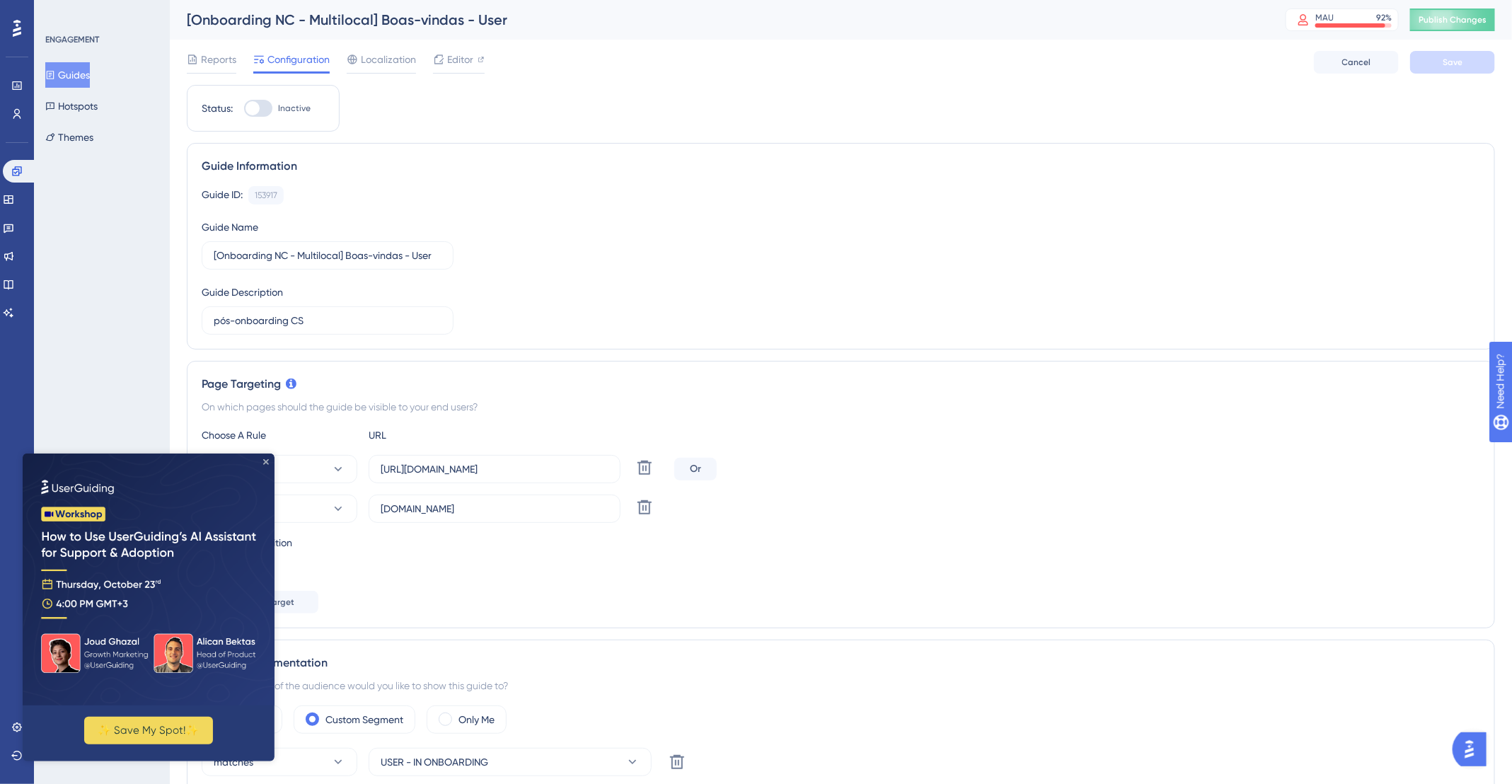
click at [265, 460] on icon "Close Preview" at bounding box center [266, 460] width 5 height 5
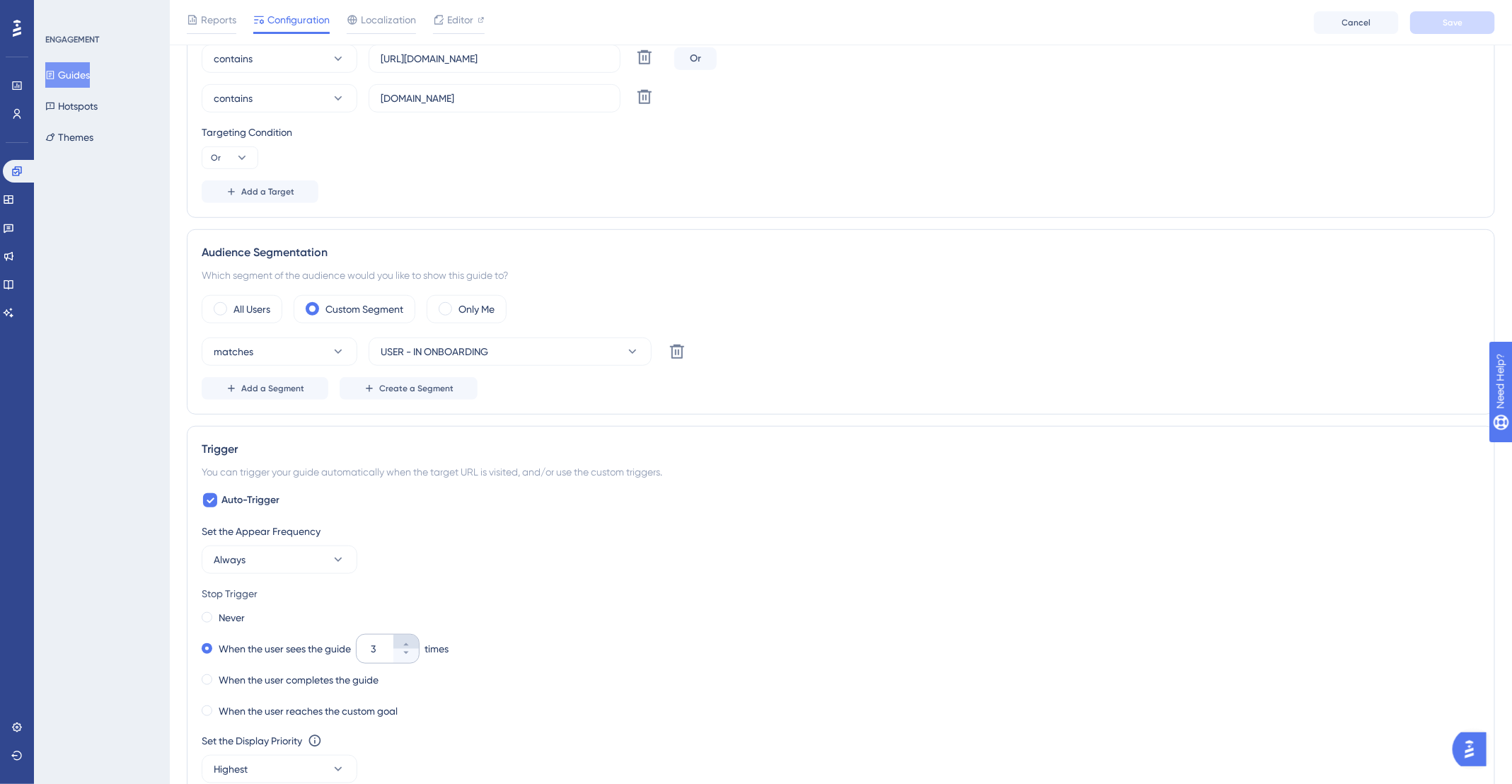
scroll to position [416, 0]
click at [415, 639] on button "3" at bounding box center [406, 642] width 25 height 14
type input "4"
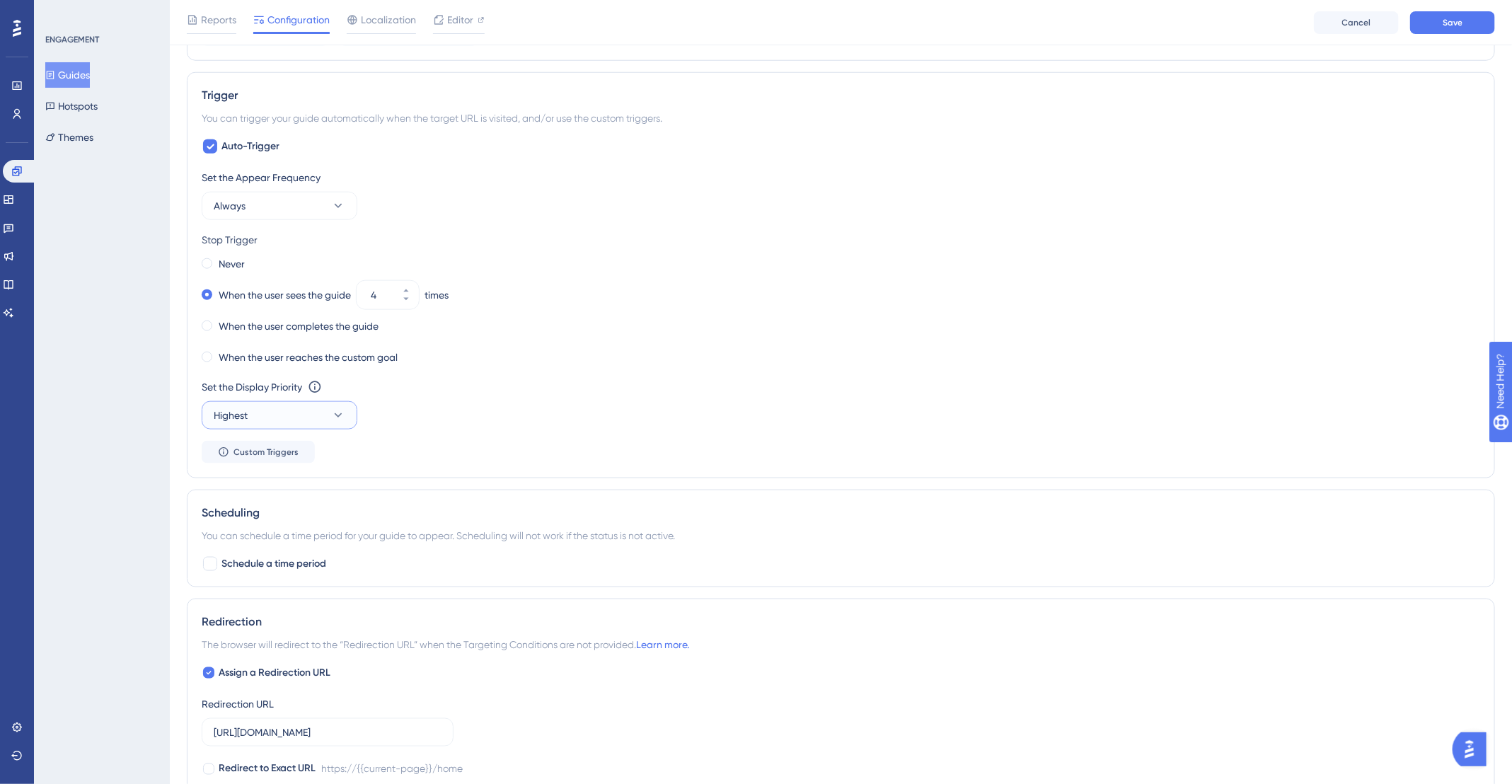
click at [282, 405] on button "Highest" at bounding box center [279, 415] width 155 height 28
click at [274, 543] on div "Highest Highest" at bounding box center [279, 543] width 115 height 28
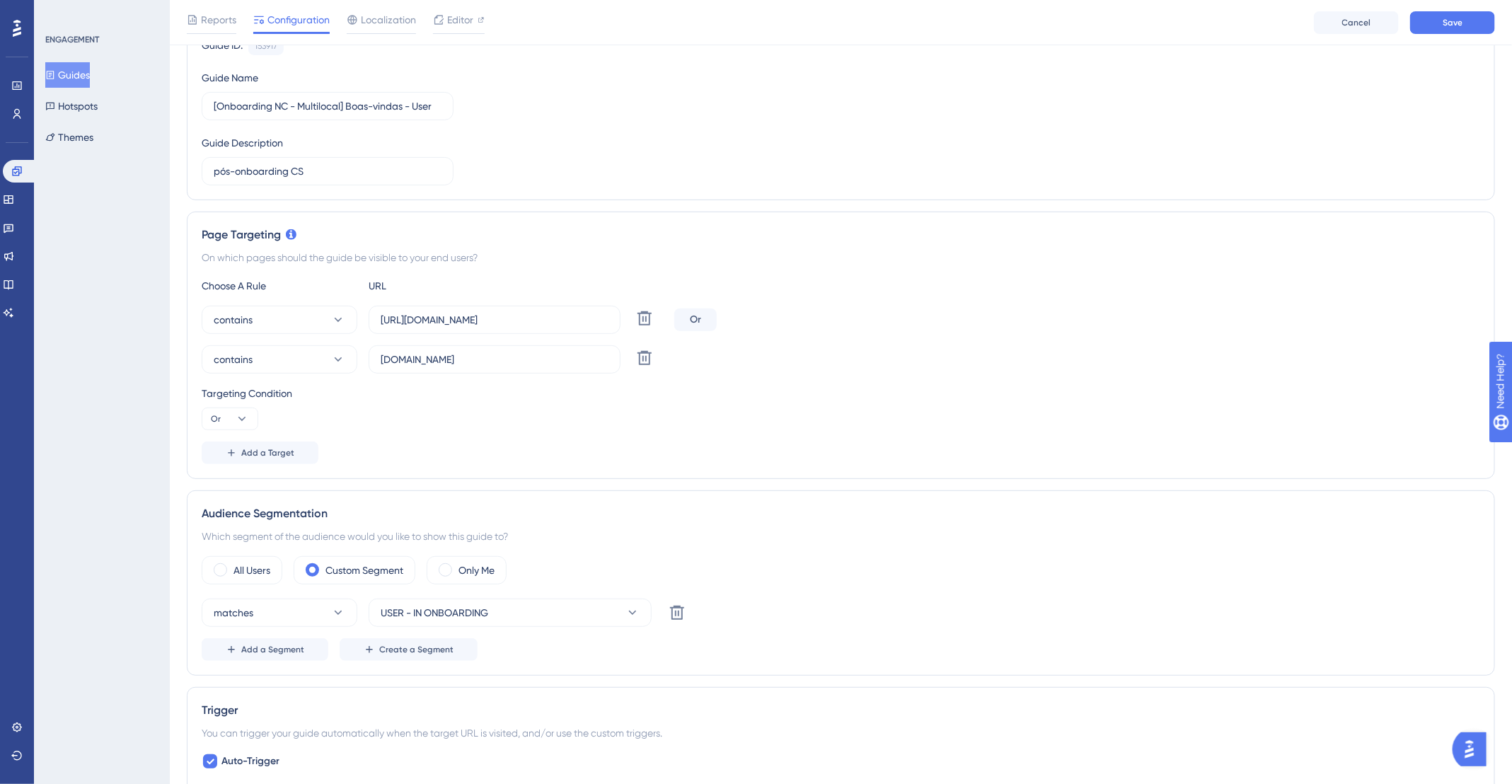
scroll to position [0, 0]
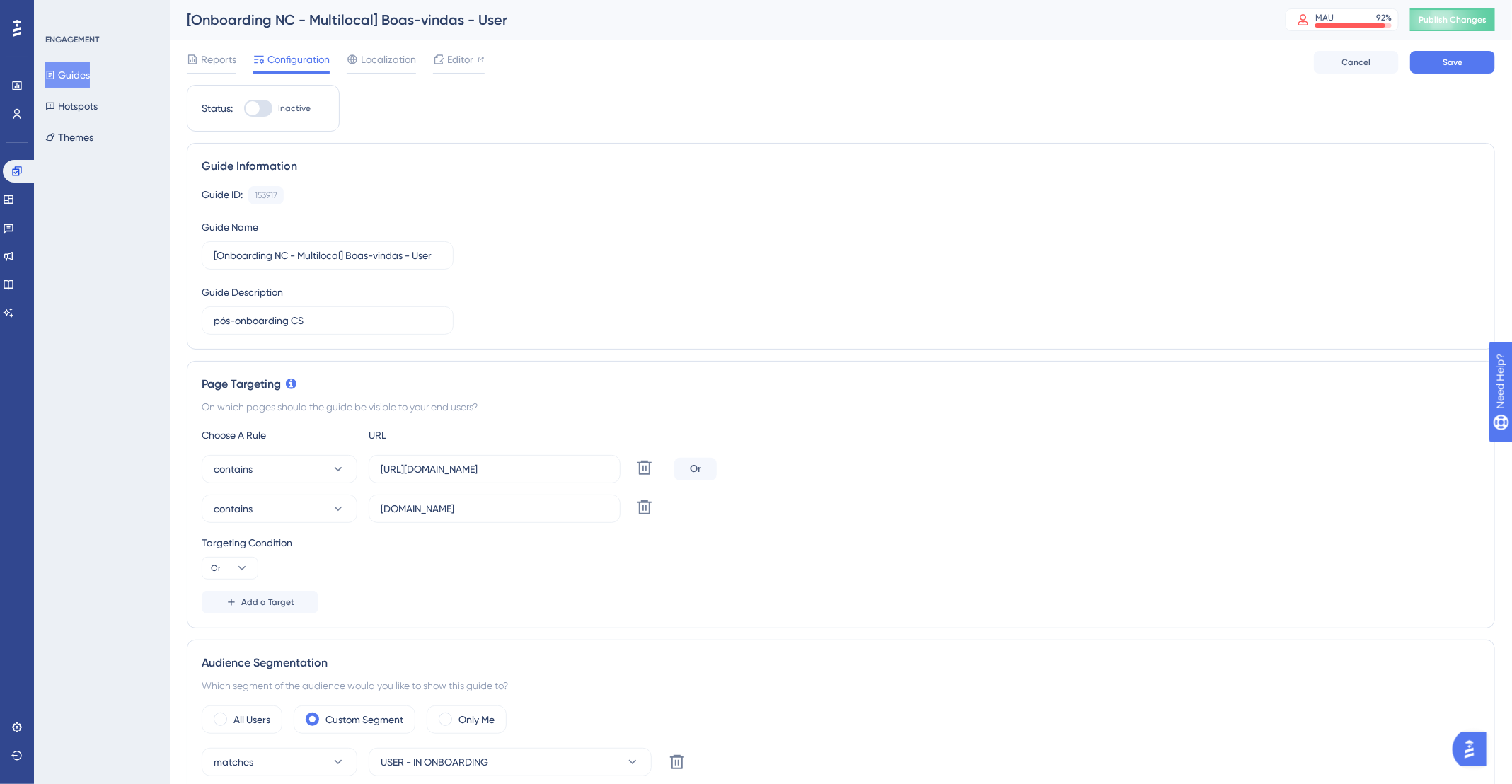
click at [267, 109] on div at bounding box center [258, 108] width 28 height 17
click at [244, 109] on input "Inactive" at bounding box center [243, 109] width 1 height 1
checkbox input "true"
click at [1448, 63] on span "Save" at bounding box center [1453, 62] width 20 height 11
click at [464, 58] on span "Editor" at bounding box center [461, 60] width 26 height 17
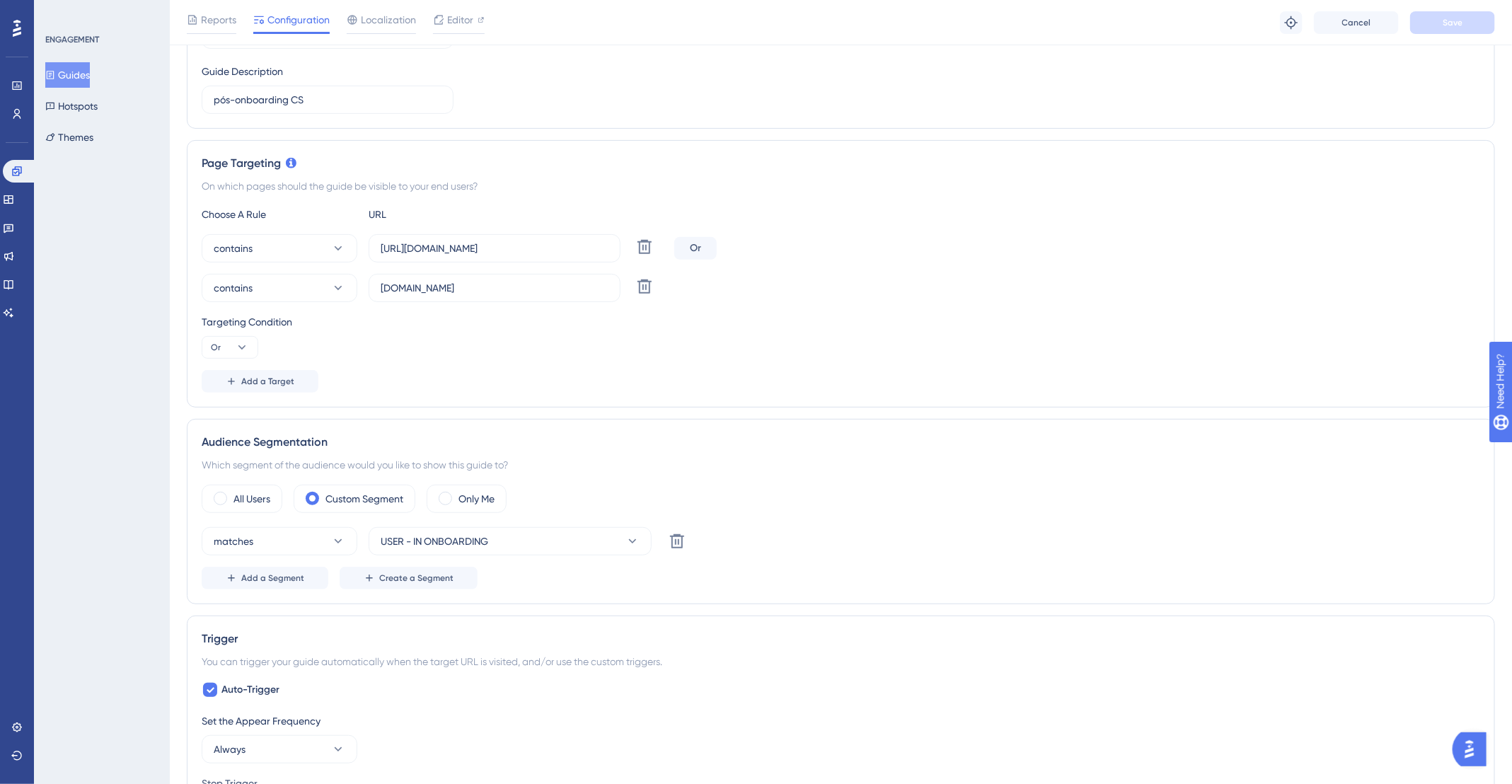
scroll to position [367, 0]
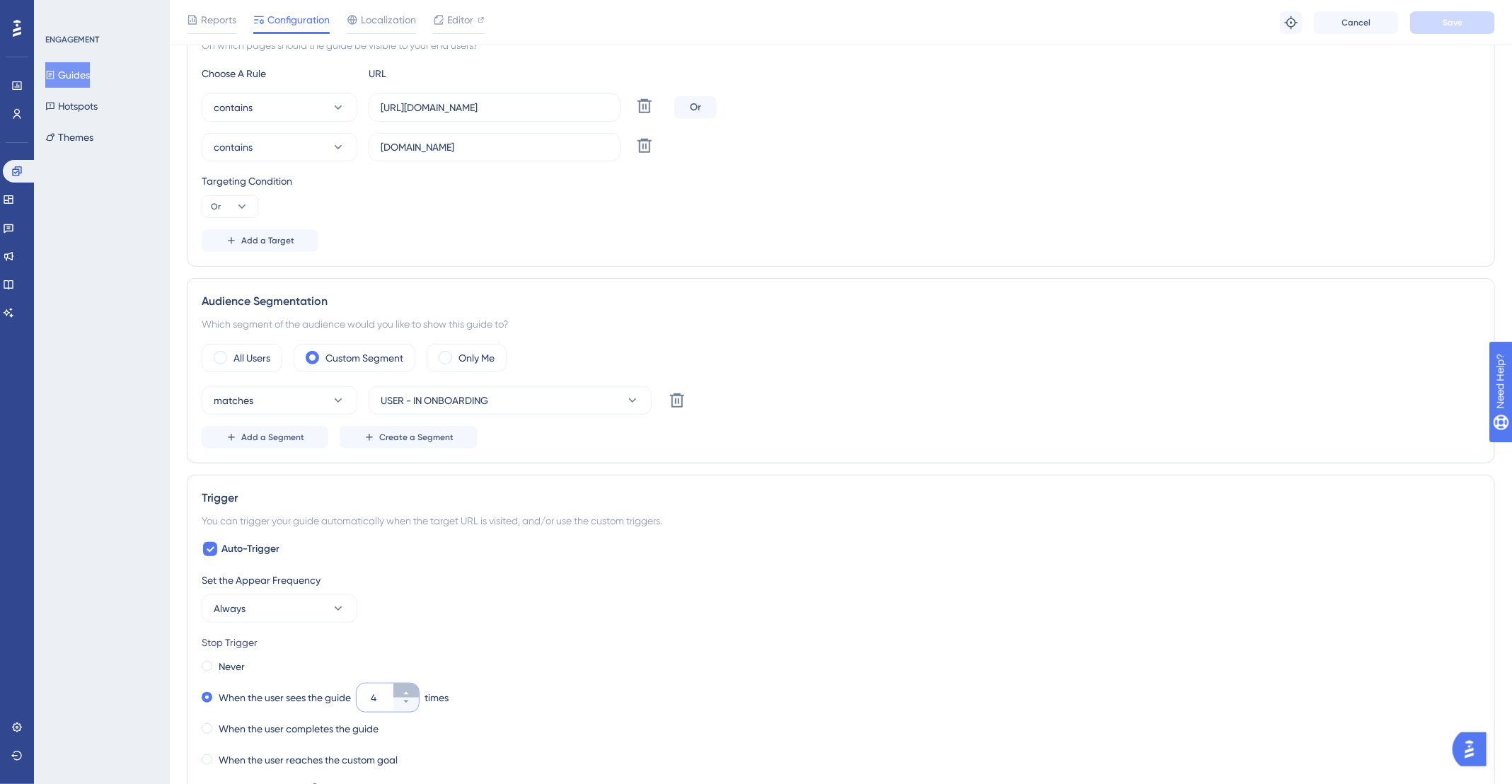
click at [412, 685] on button "4" at bounding box center [406, 690] width 25 height 14
type input "5"
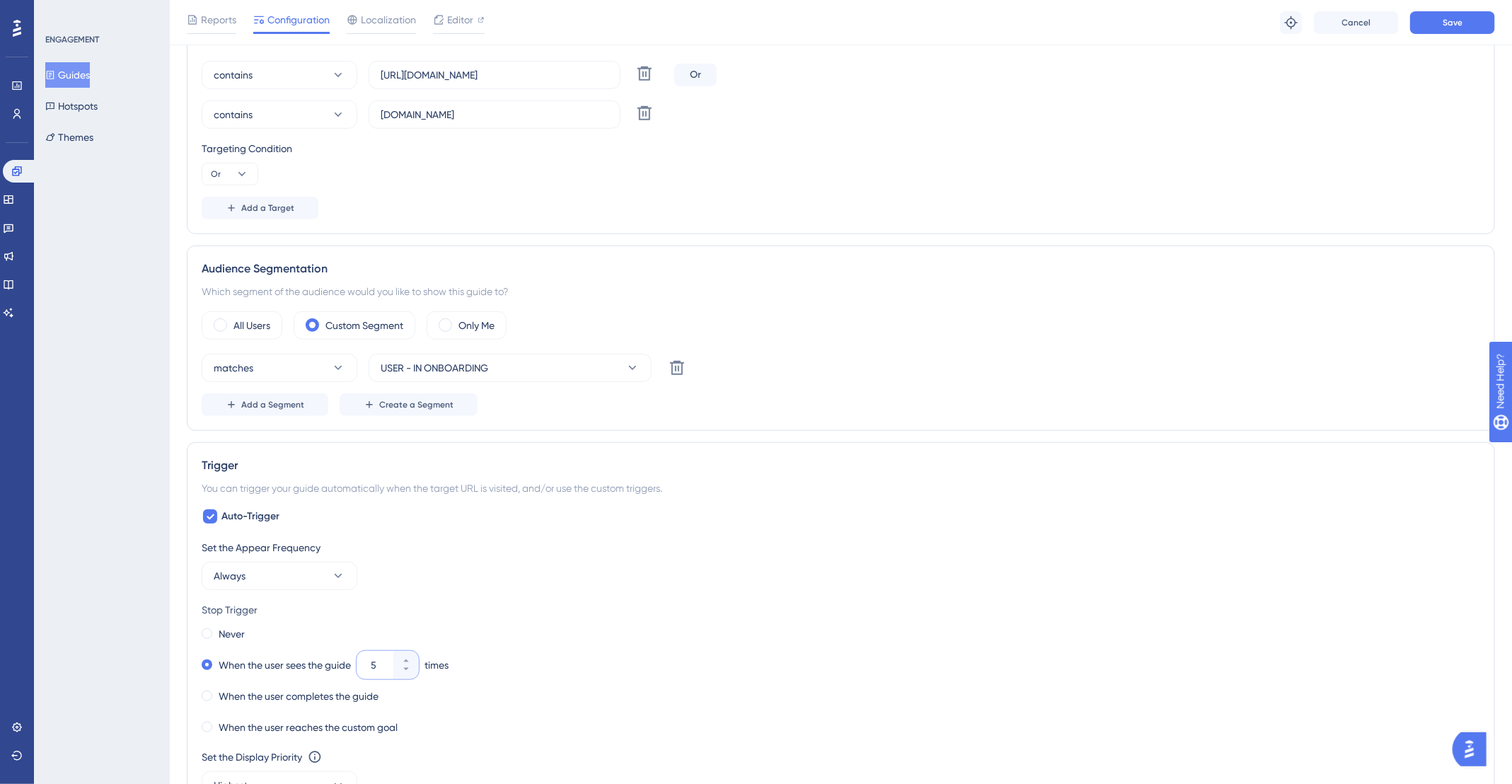
scroll to position [123, 0]
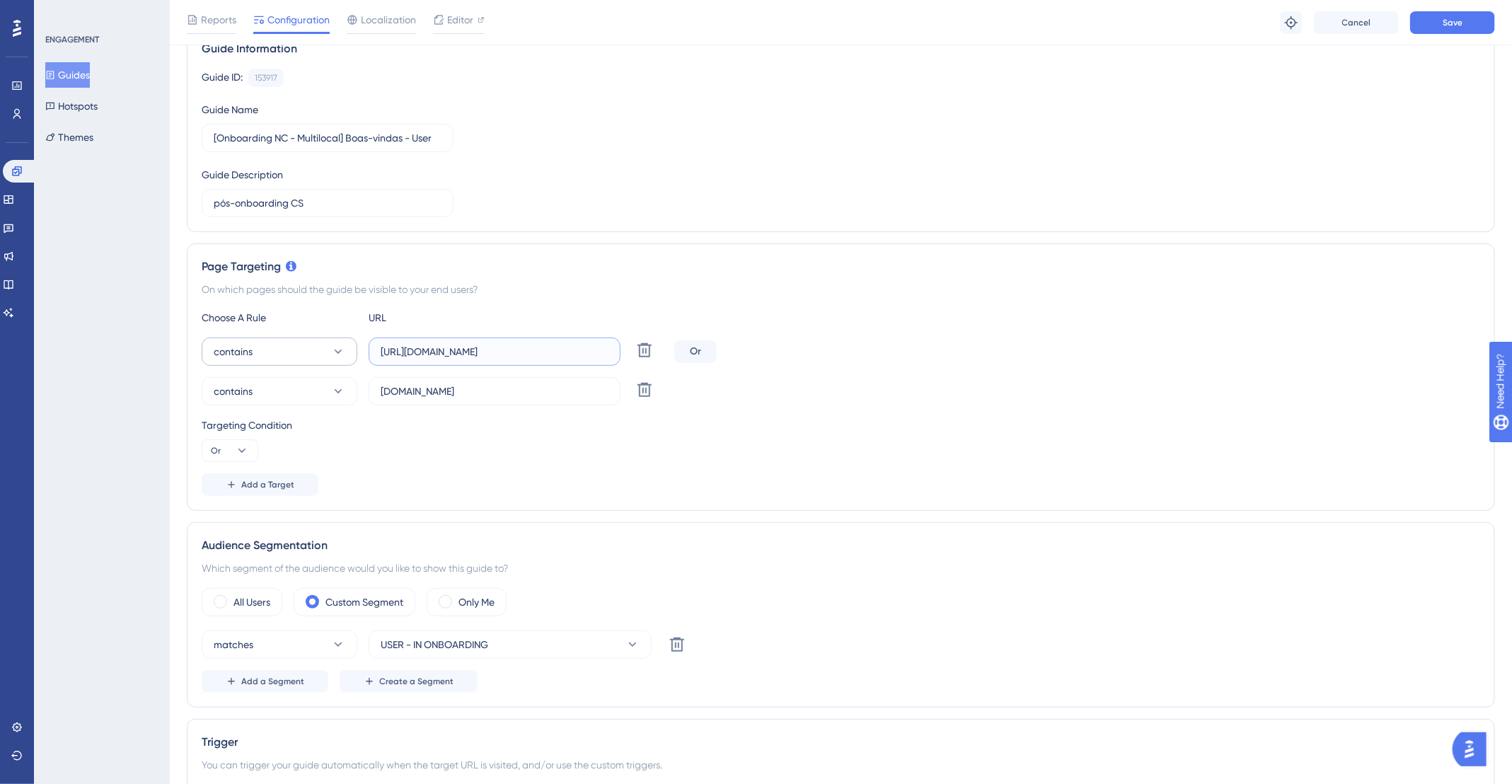
drag, startPoint x: 417, startPoint y: 349, endPoint x: 334, endPoint y: 353, distance: 83.1
click at [334, 353] on div "contains https://app.deskfy.io/arts/user/ Delete" at bounding box center [435, 351] width 467 height 28
drag, startPoint x: 535, startPoint y: 352, endPoint x: 335, endPoint y: 350, distance: 200.0
click at [337, 351] on div "contains https://app.deskfy.io/arts/user/ Delete" at bounding box center [435, 351] width 467 height 28
click at [391, 343] on input "https://app.deskfy.io/arts/user/" at bounding box center [495, 351] width 228 height 15
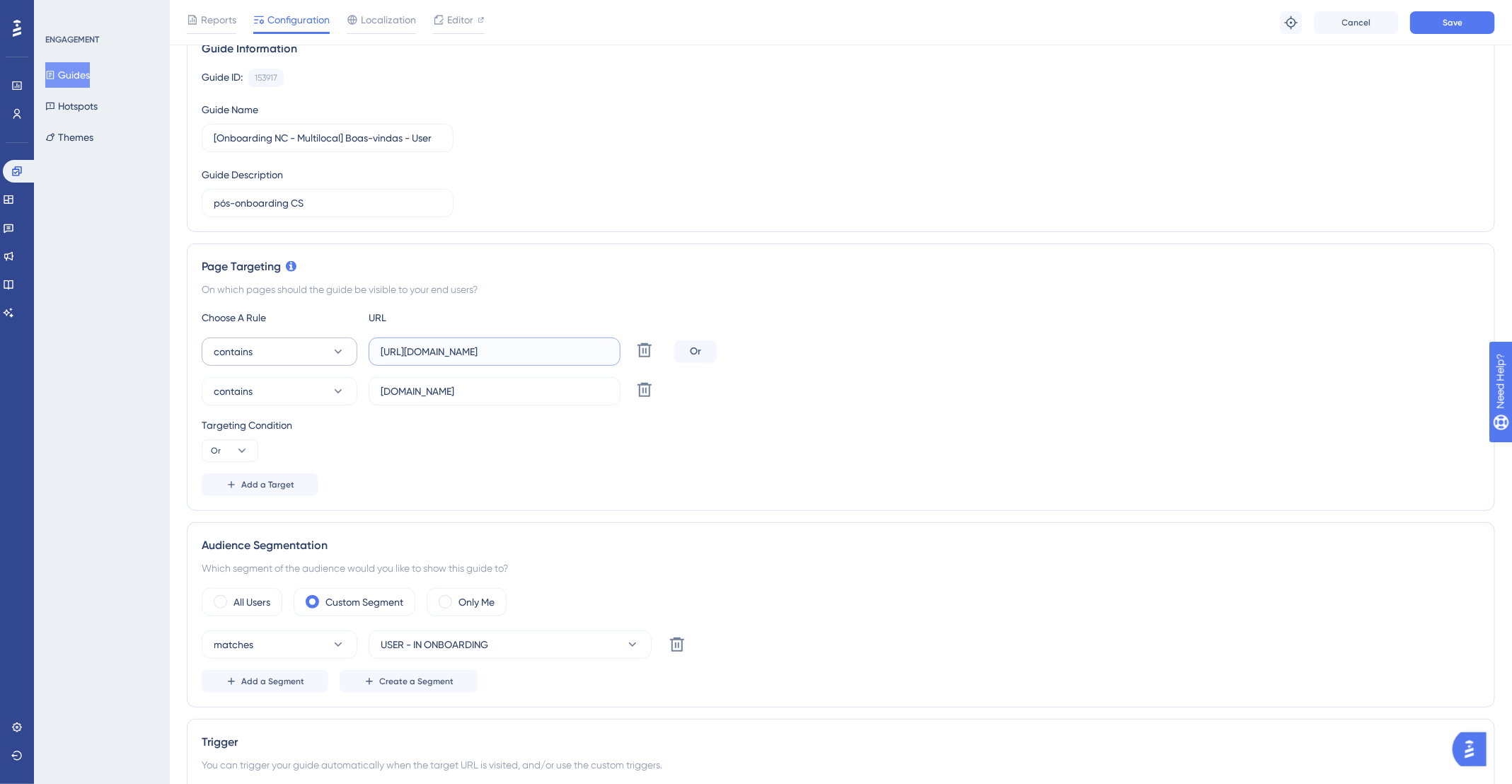
drag, startPoint x: 419, startPoint y: 346, endPoint x: 340, endPoint y: 345, distance: 79.0
click at [341, 345] on div "contains https://app.deskfy.io/arts/user/ Delete" at bounding box center [435, 351] width 467 height 28
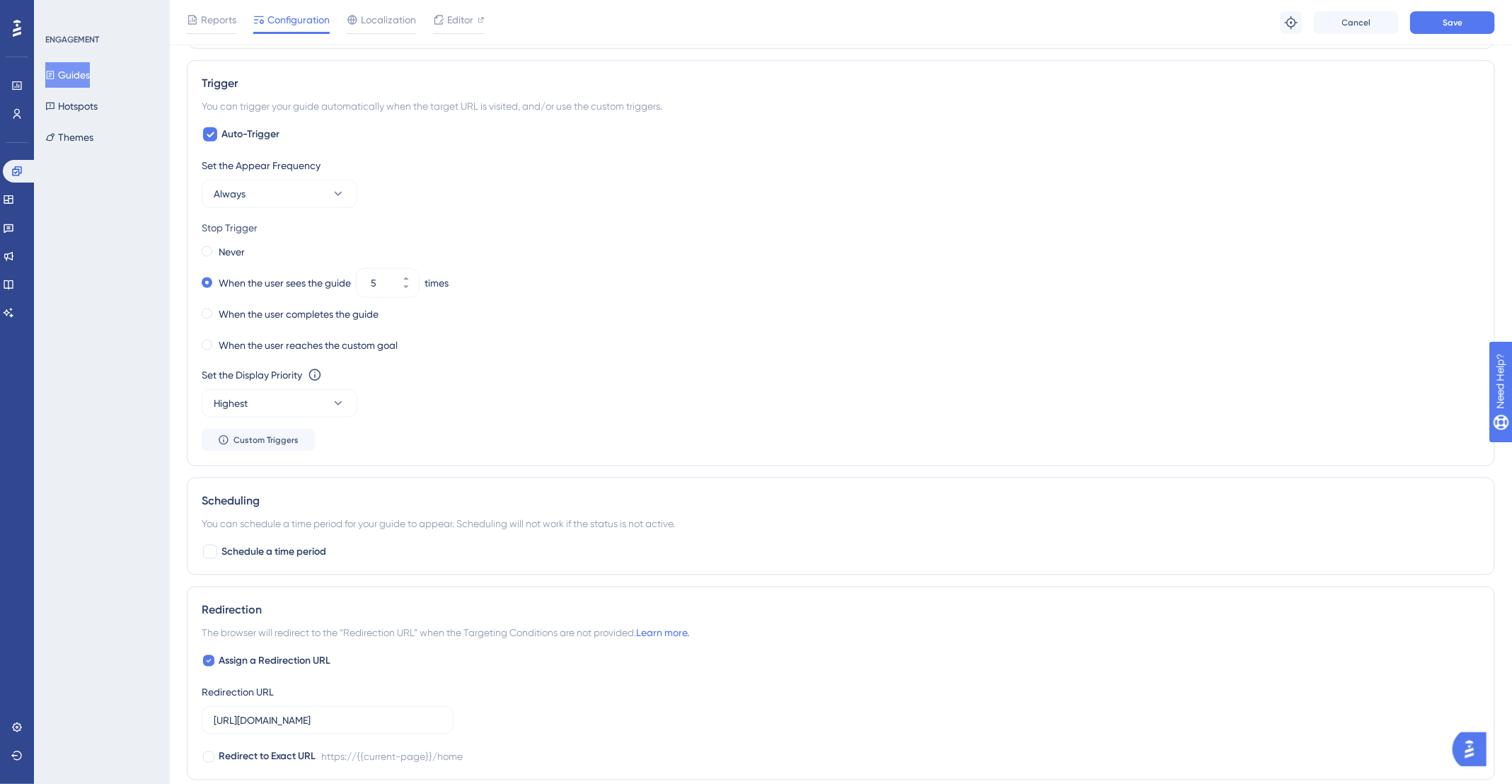
scroll to position [1038, 0]
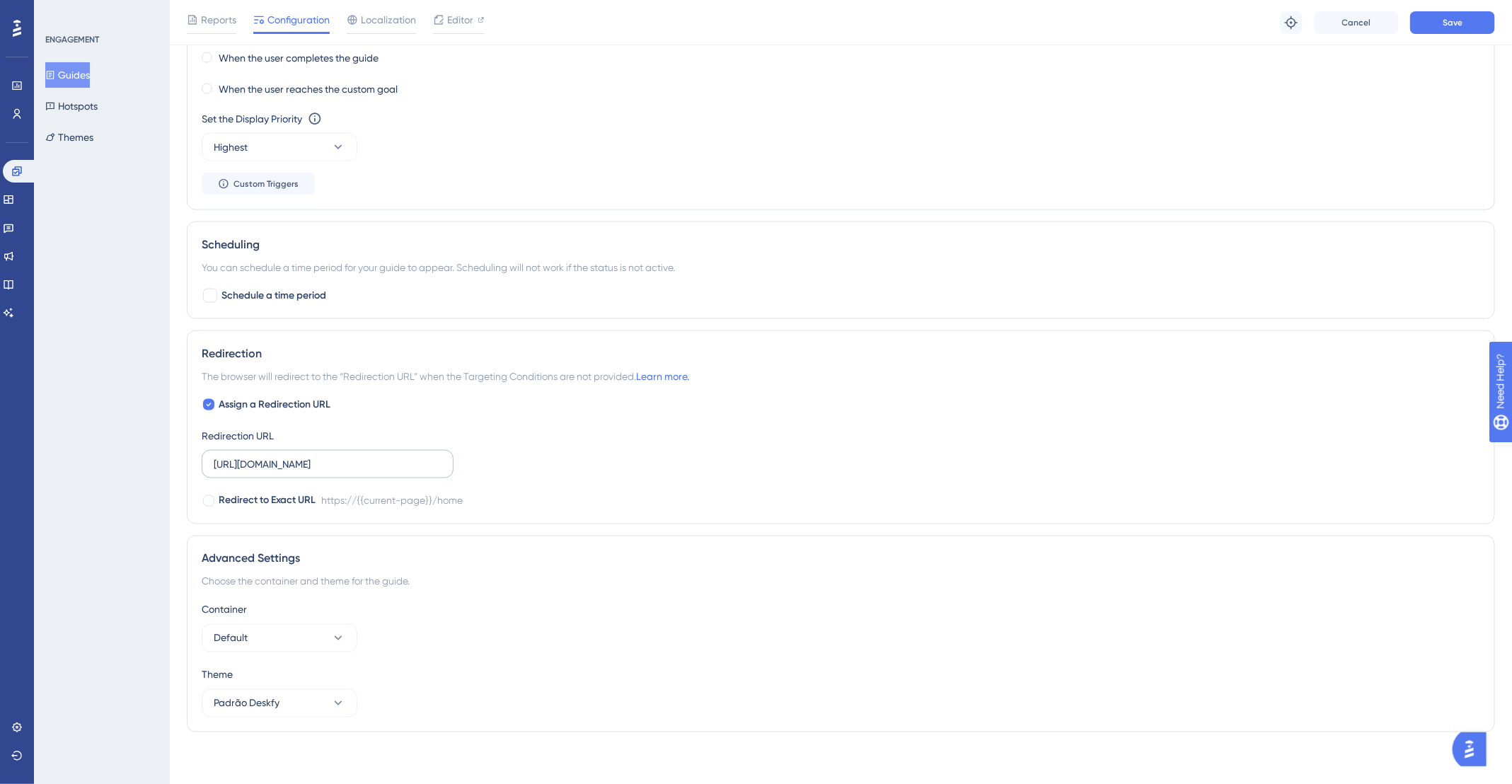
type input "app.deskfy.io/arts/user/"
click at [363, 465] on input "https://app.deskfy.io/home" at bounding box center [327, 464] width 228 height 15
paste input "arts/user/"
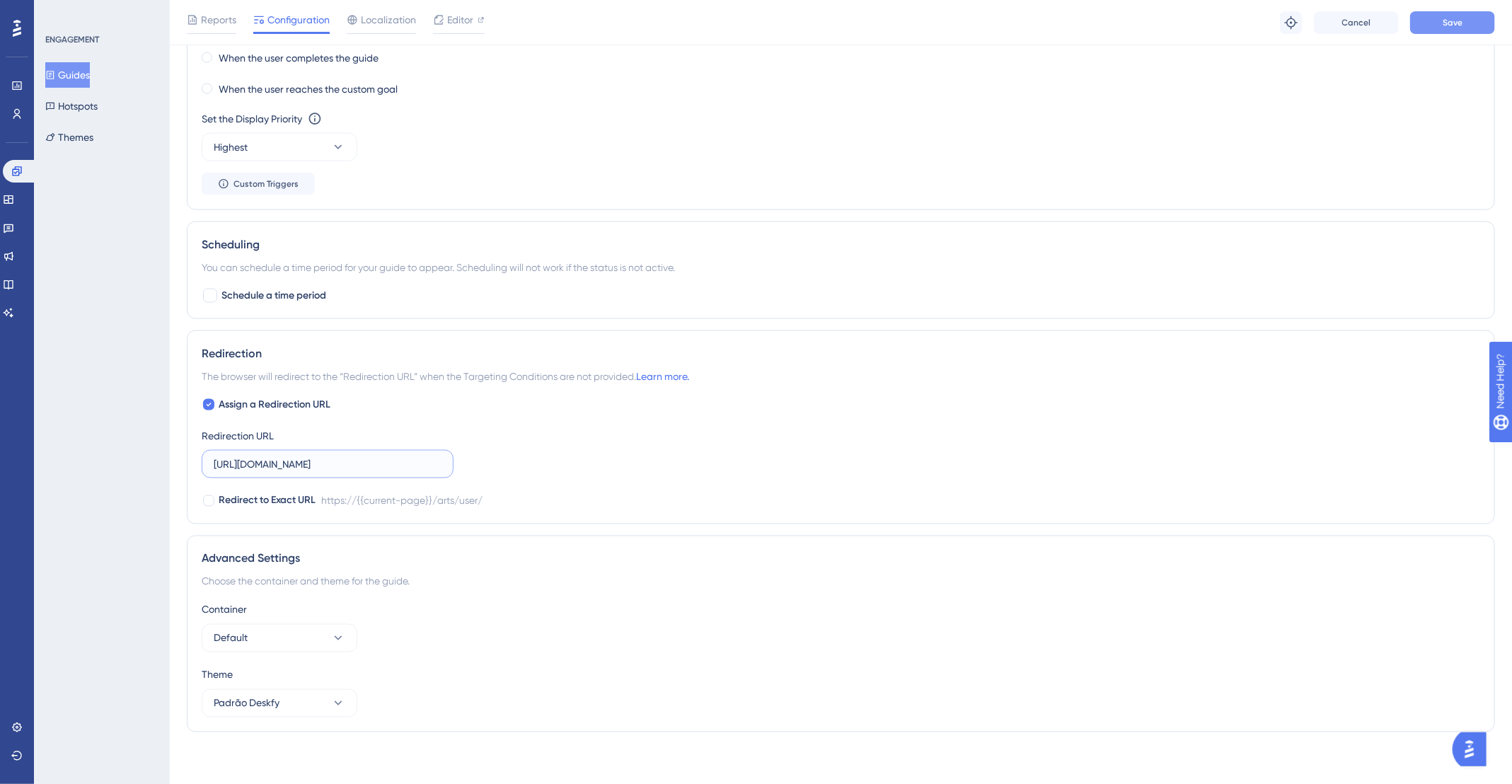
type input "https://app.deskfy.io/arts/user/"
click at [1471, 28] on button "Save" at bounding box center [1452, 23] width 85 height 23
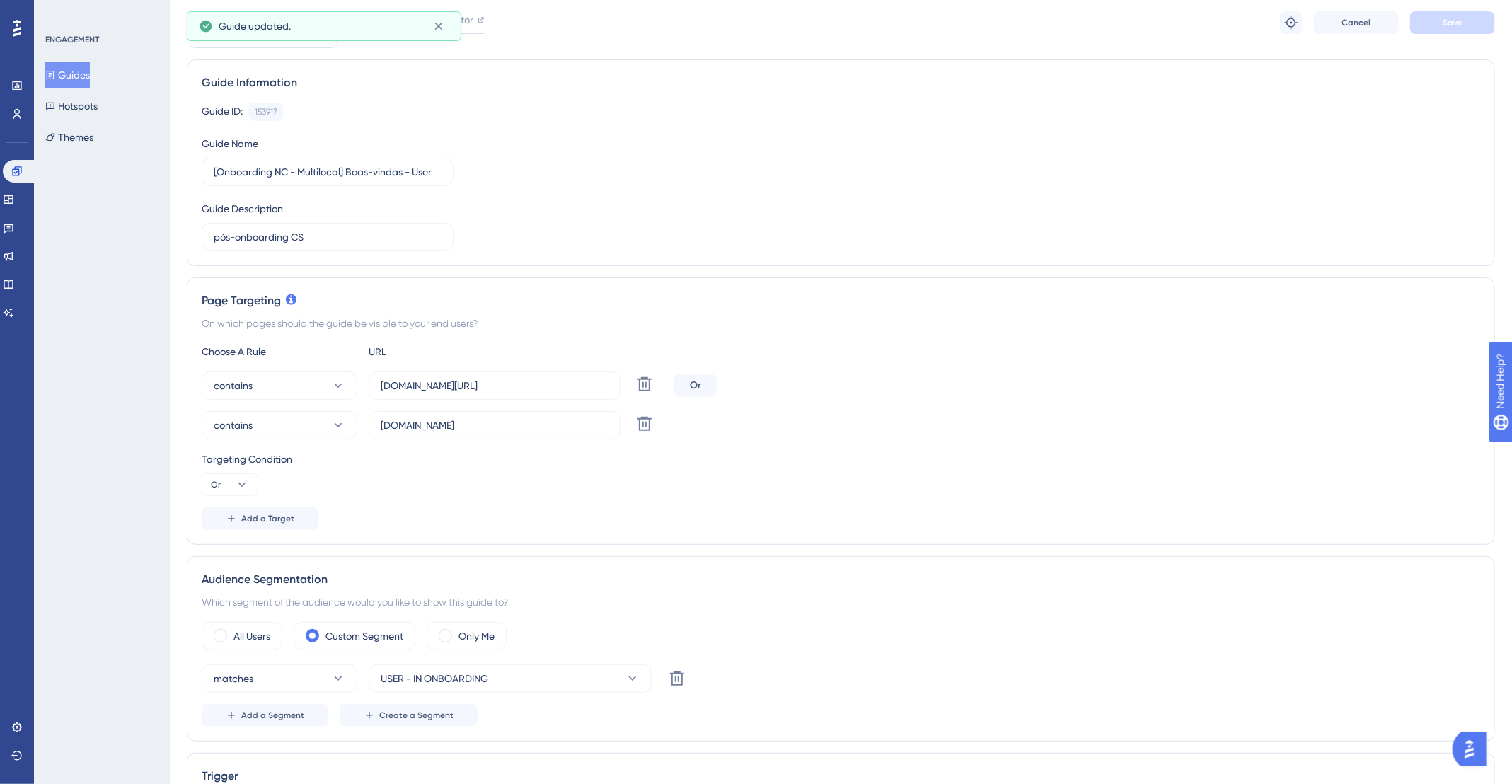
scroll to position [0, 0]
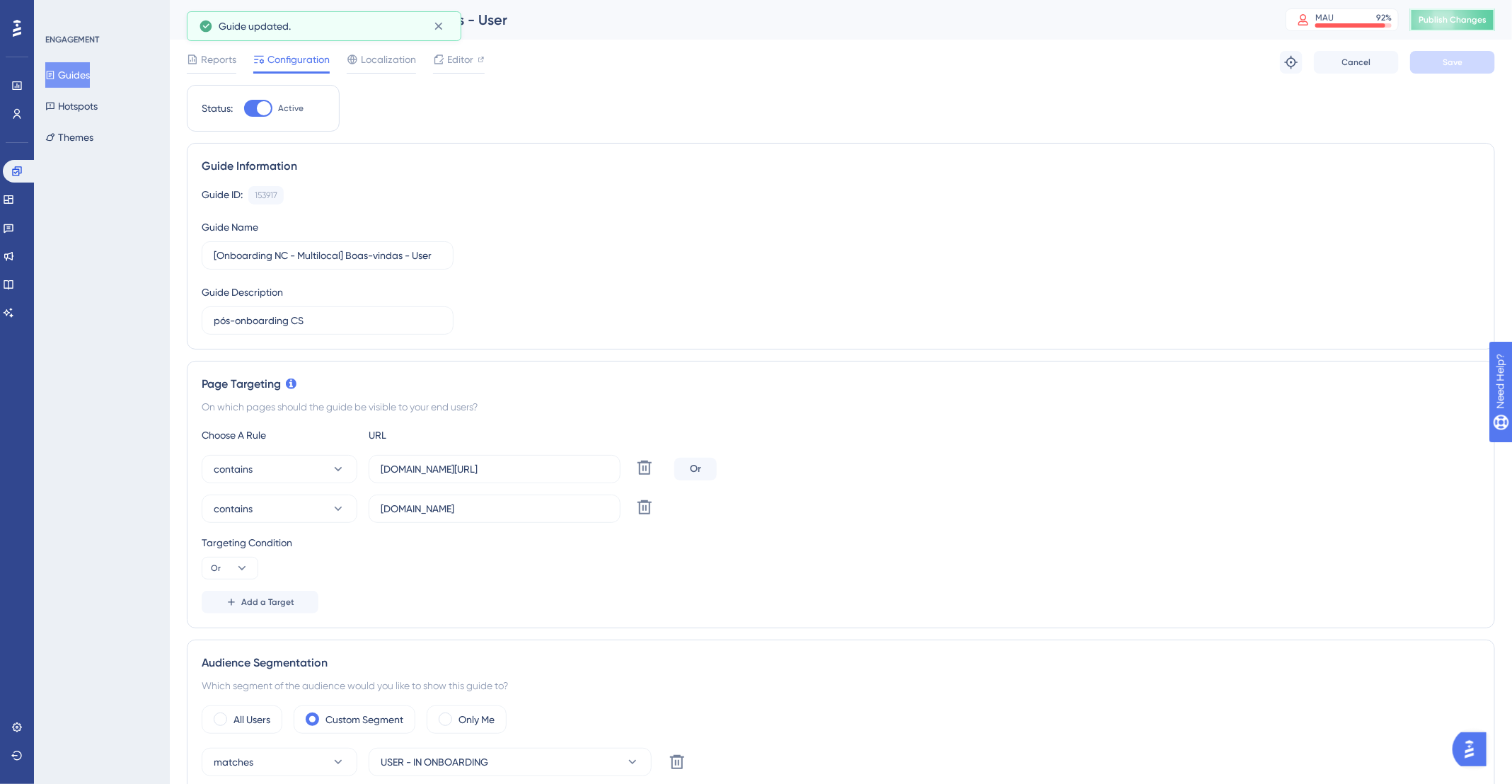
click at [1443, 21] on span "Publish Changes" at bounding box center [1452, 19] width 68 height 11
click at [85, 76] on button "Guides" at bounding box center [67, 74] width 44 height 25
